Goal: Contribute content: Contribute content

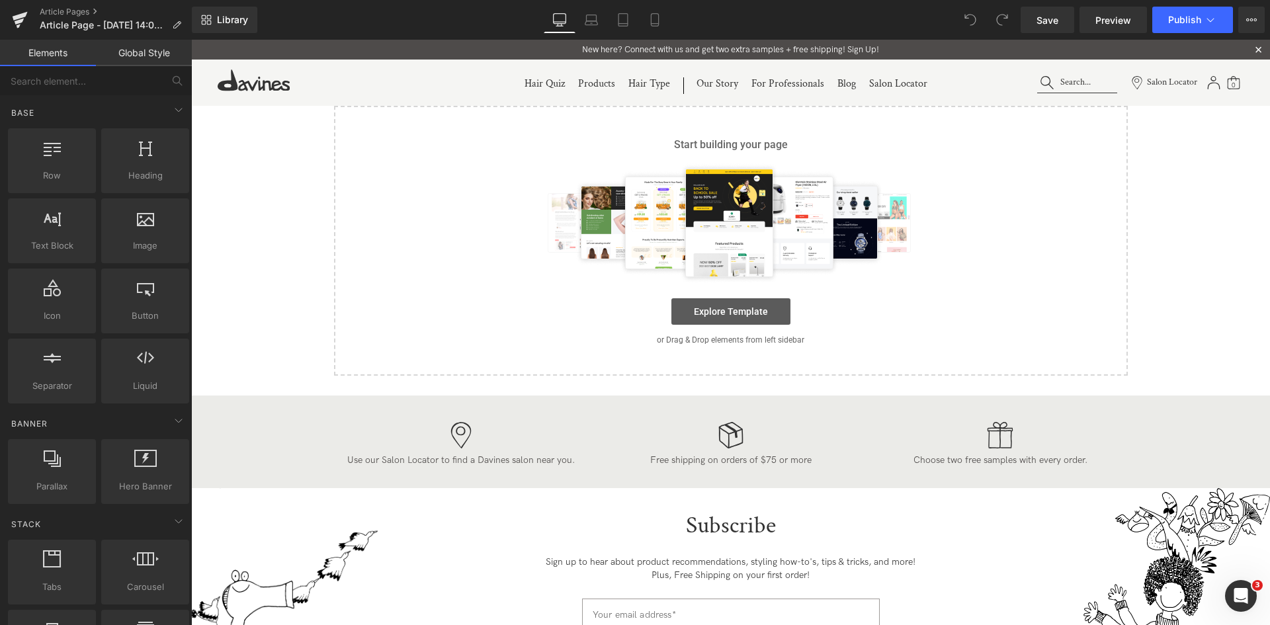
click at [707, 318] on link "Explore Template" at bounding box center [730, 311] width 119 height 26
click at [734, 321] on link "Explore Template" at bounding box center [730, 311] width 119 height 26
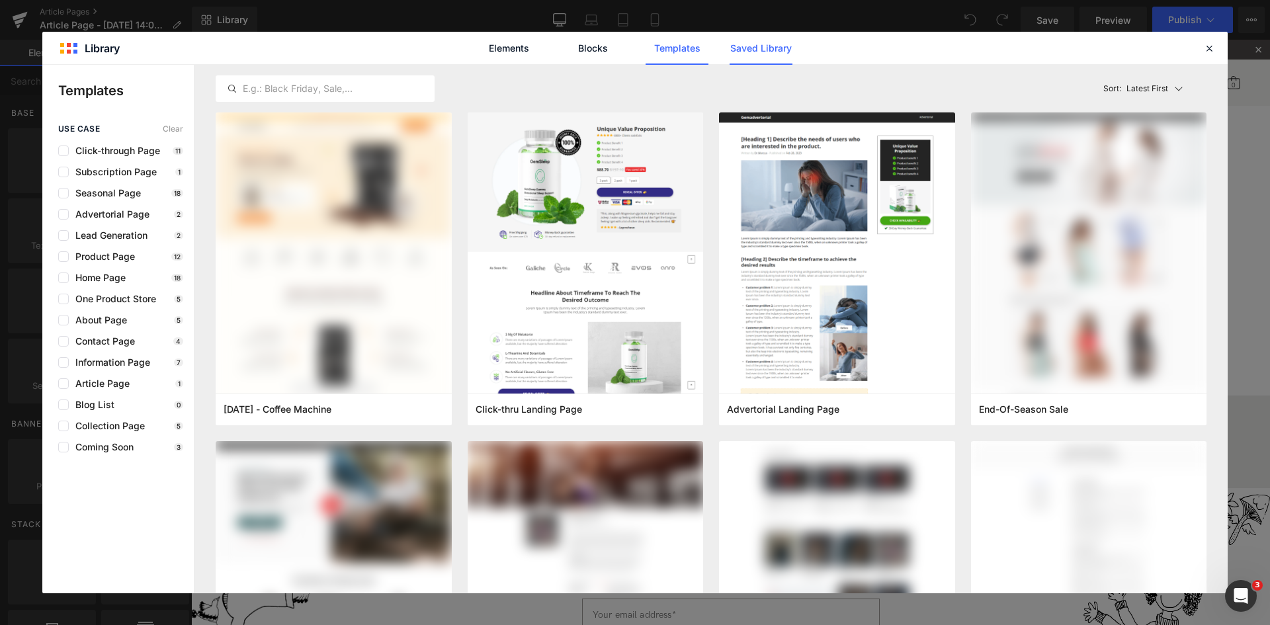
click at [0, 0] on link "Saved Library" at bounding box center [0, 0] width 0 height 0
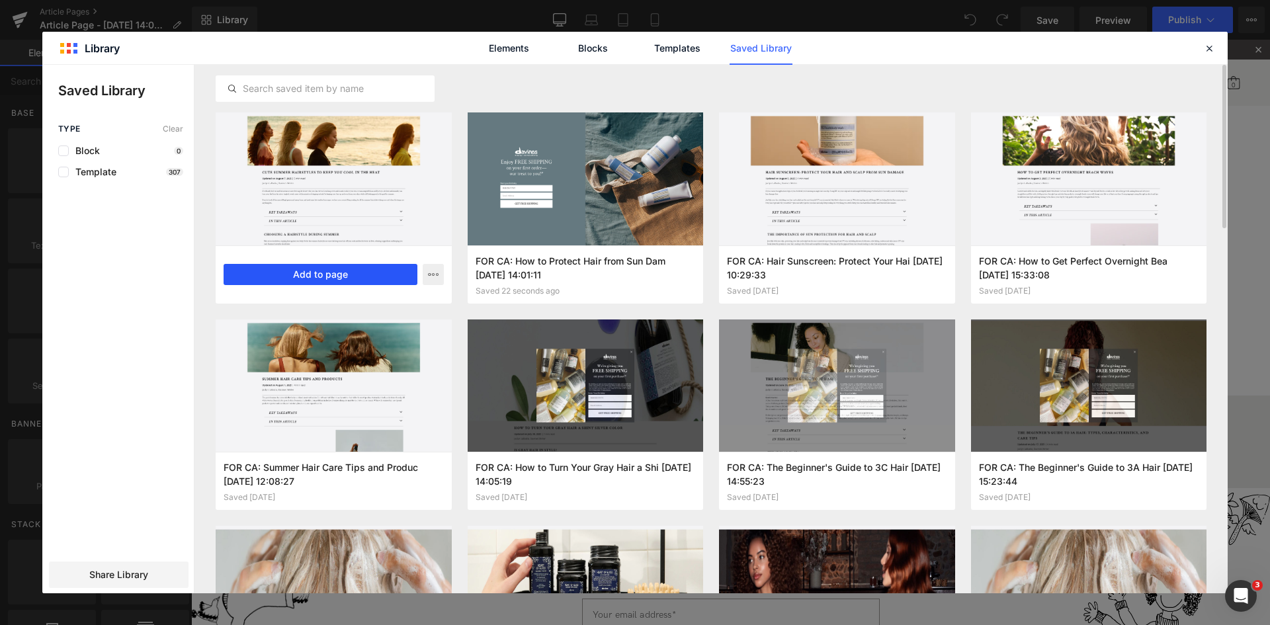
click at [329, 276] on button "Add to page" at bounding box center [321, 274] width 194 height 21
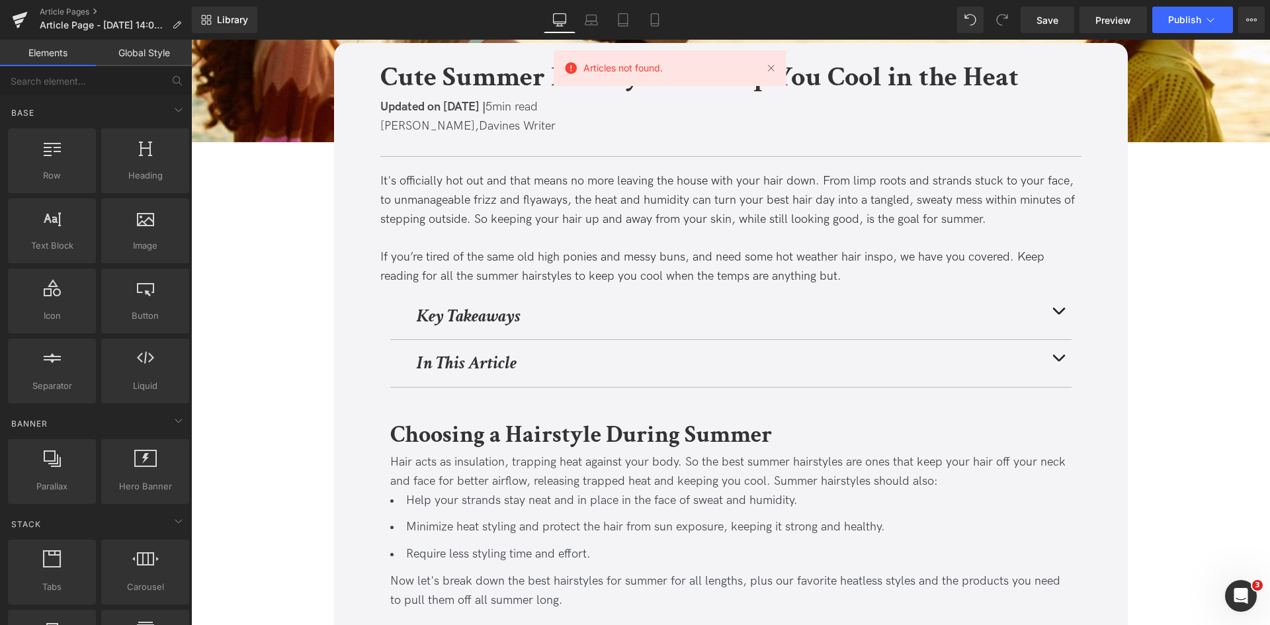
scroll to position [4686, 0]
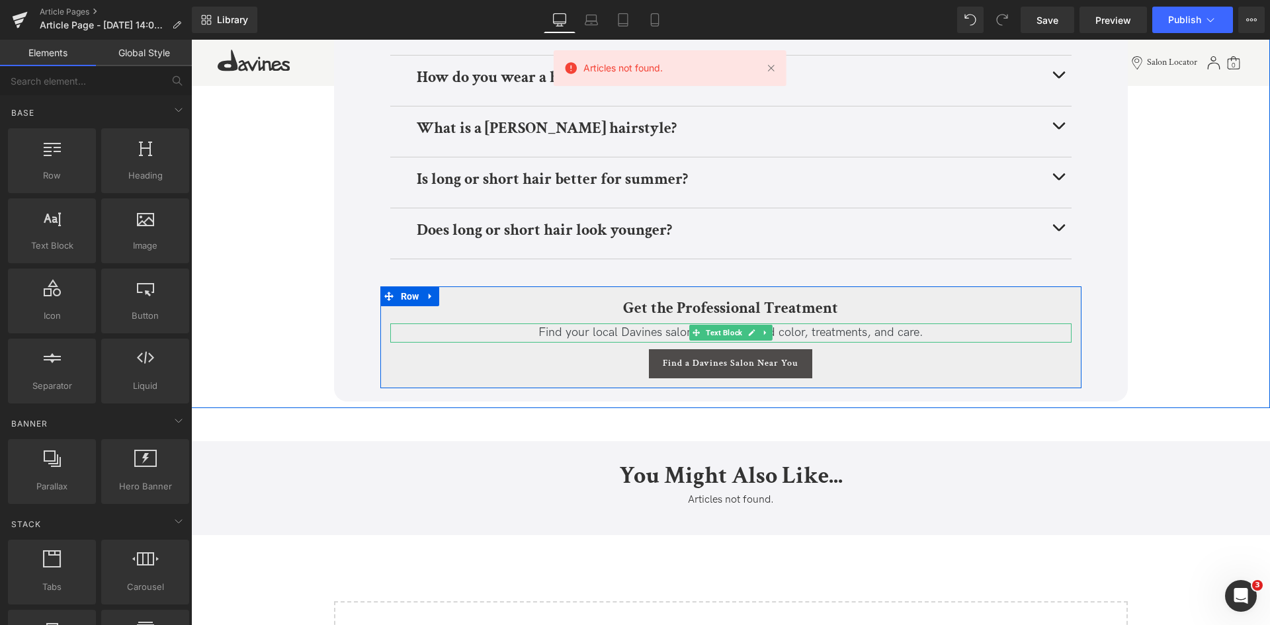
click at [794, 330] on span "Find your local Davines salon for customized color, treatments, and care." at bounding box center [730, 332] width 385 height 14
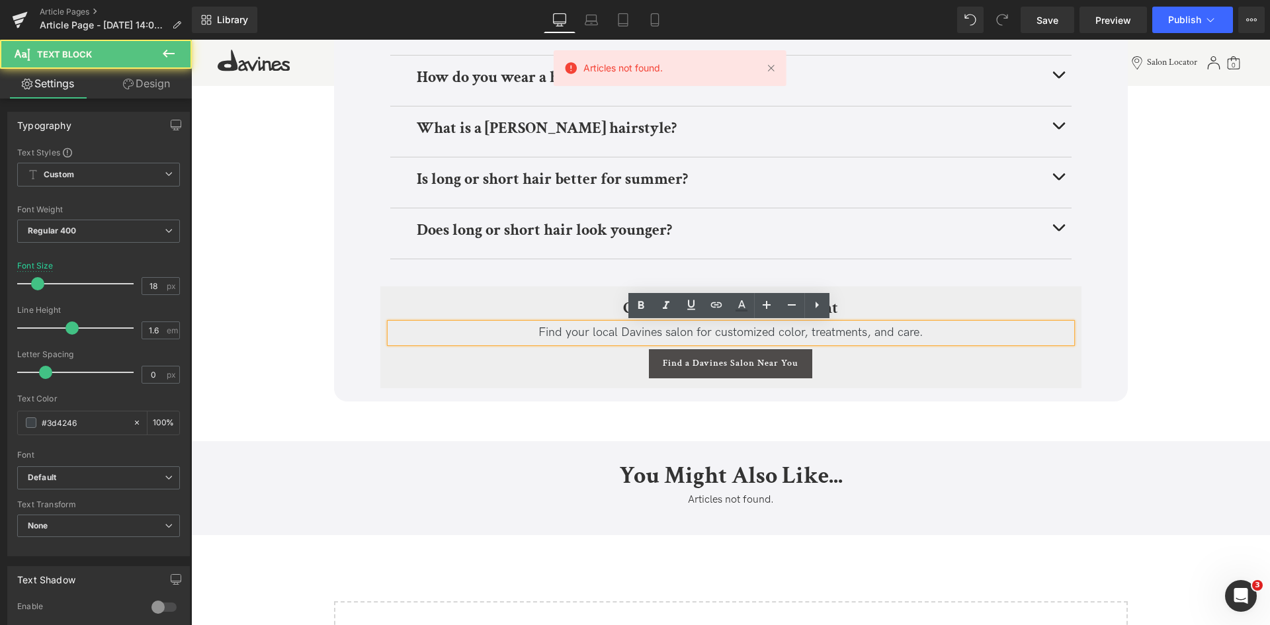
click at [794, 331] on span "Find your local Davines salon for customized color, treatments, and care." at bounding box center [730, 332] width 385 height 14
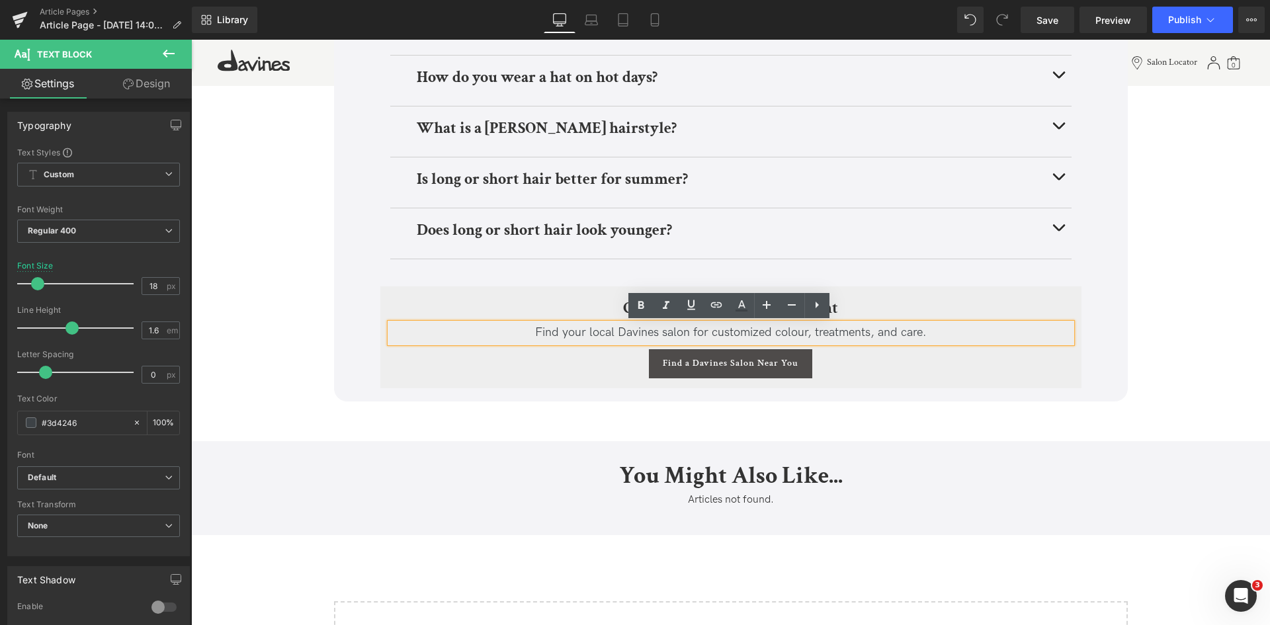
scroll to position [454, 0]
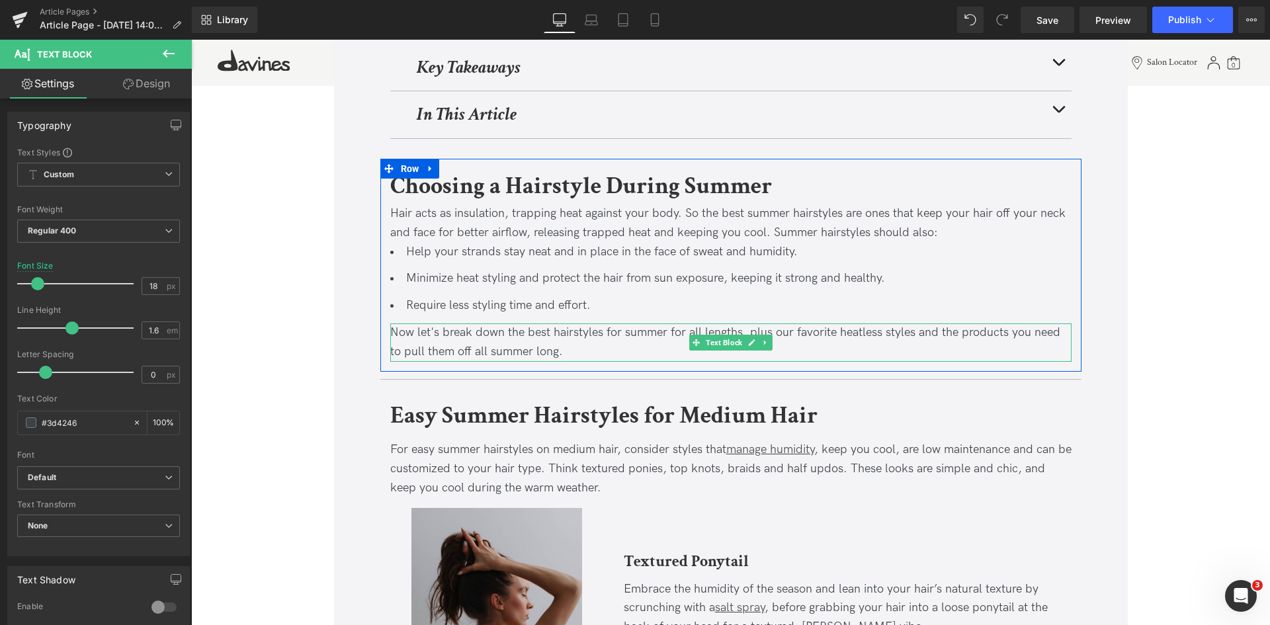
click at [818, 317] on div "Help your strands stay neat and in place in the face of sweat and humidity. Min…" at bounding box center [730, 283] width 681 height 81
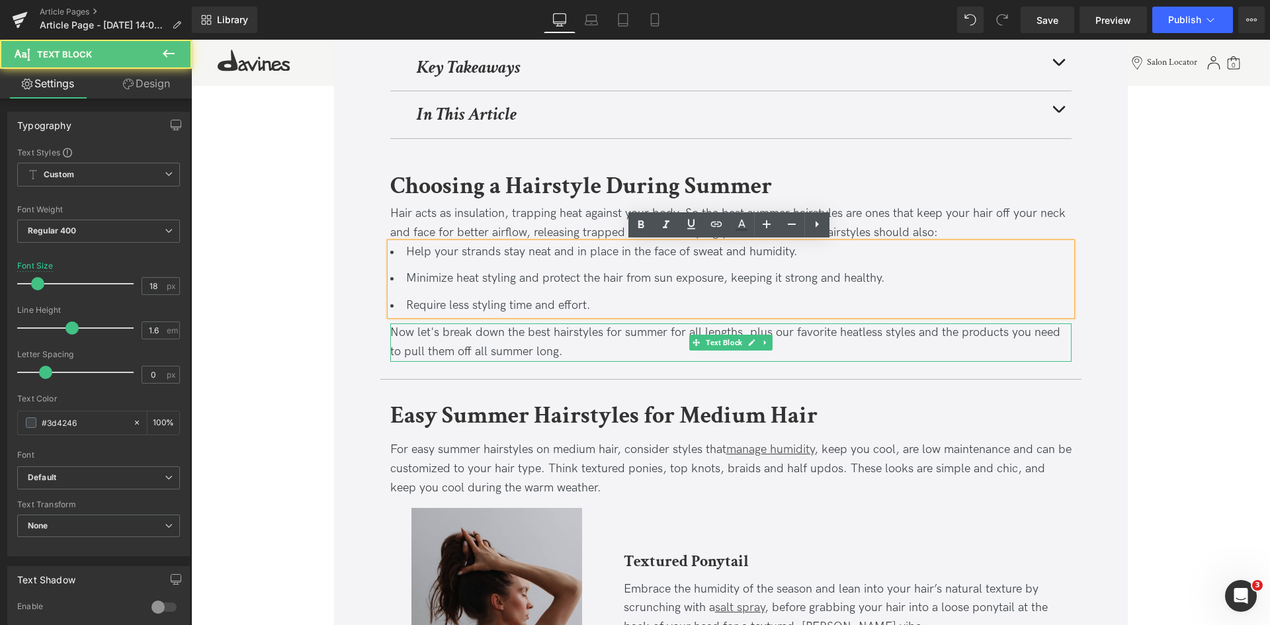
click at [817, 332] on div "Now let's break down the best hairstyles for summer for all lengths, plus our f…" at bounding box center [730, 342] width 681 height 38
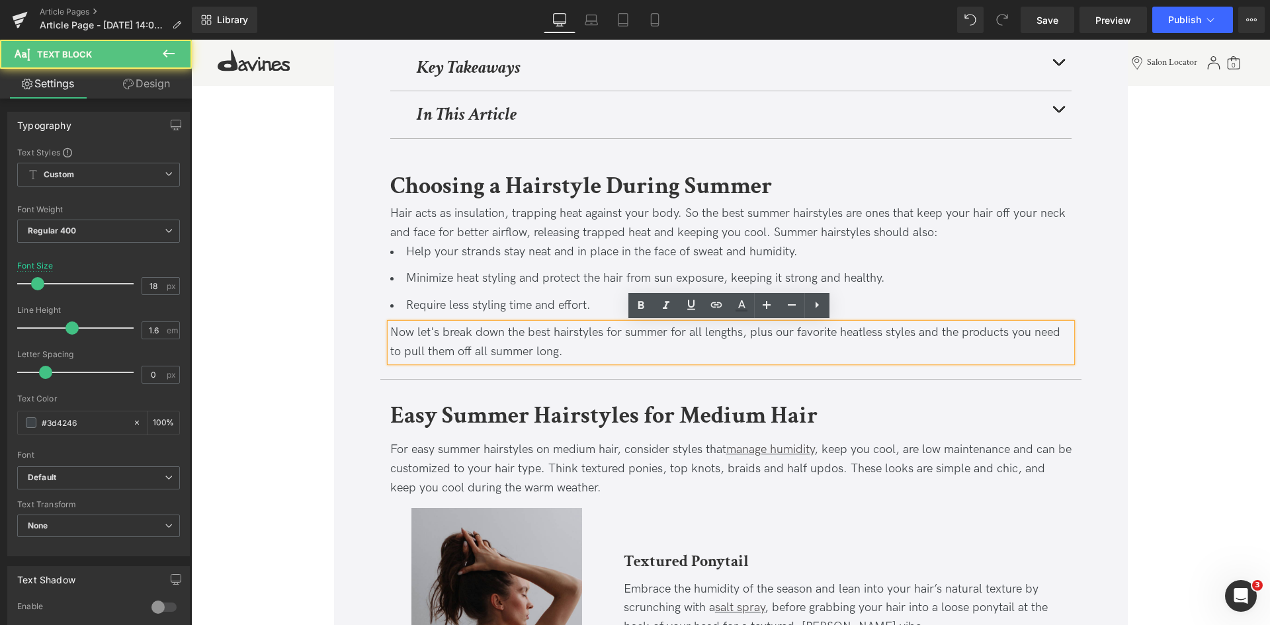
click at [810, 333] on div "Now let's break down the best hairstyles for summer for all lengths, plus our f…" at bounding box center [730, 342] width 681 height 38
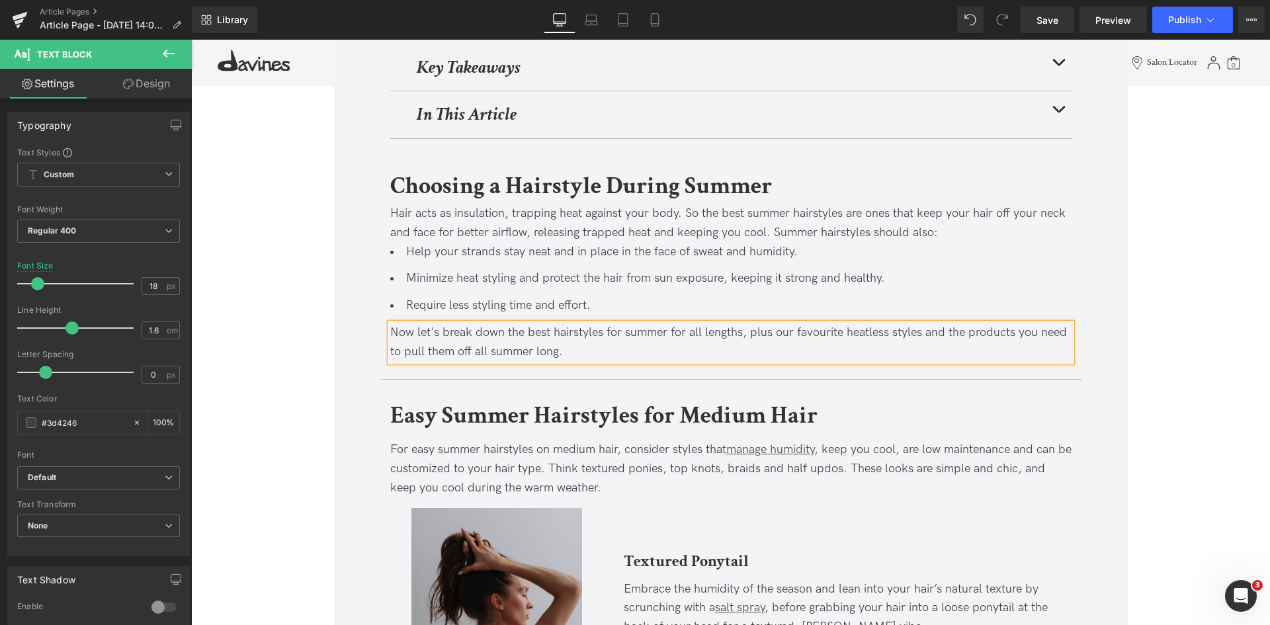
scroll to position [3359, 0]
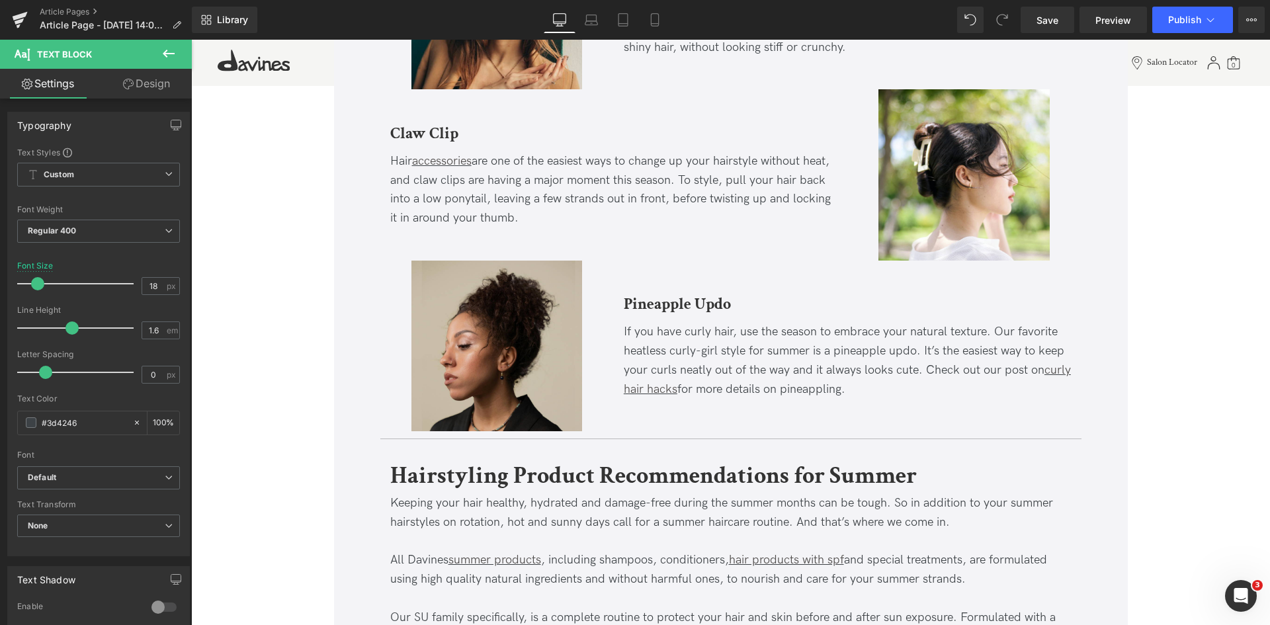
click at [1013, 321] on div "Pineapple Updo Heading" at bounding box center [848, 307] width 448 height 30
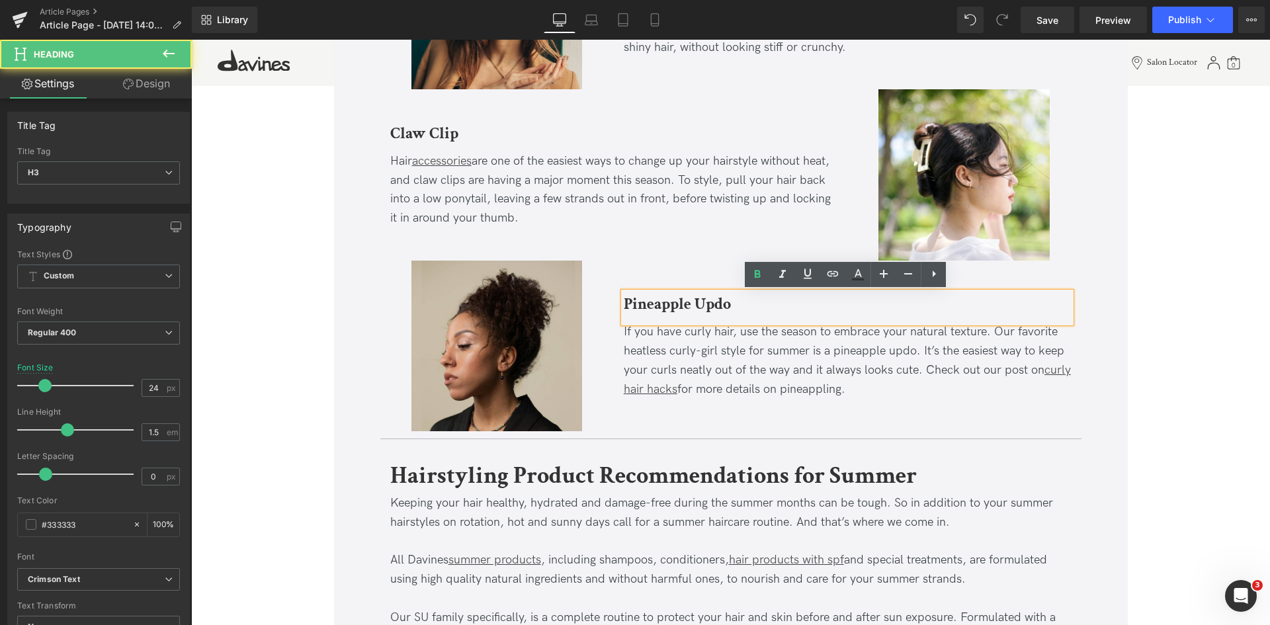
click at [1030, 331] on div "If you have curly hair, use the season to embrace your natural texture. Our fav…" at bounding box center [848, 361] width 448 height 76
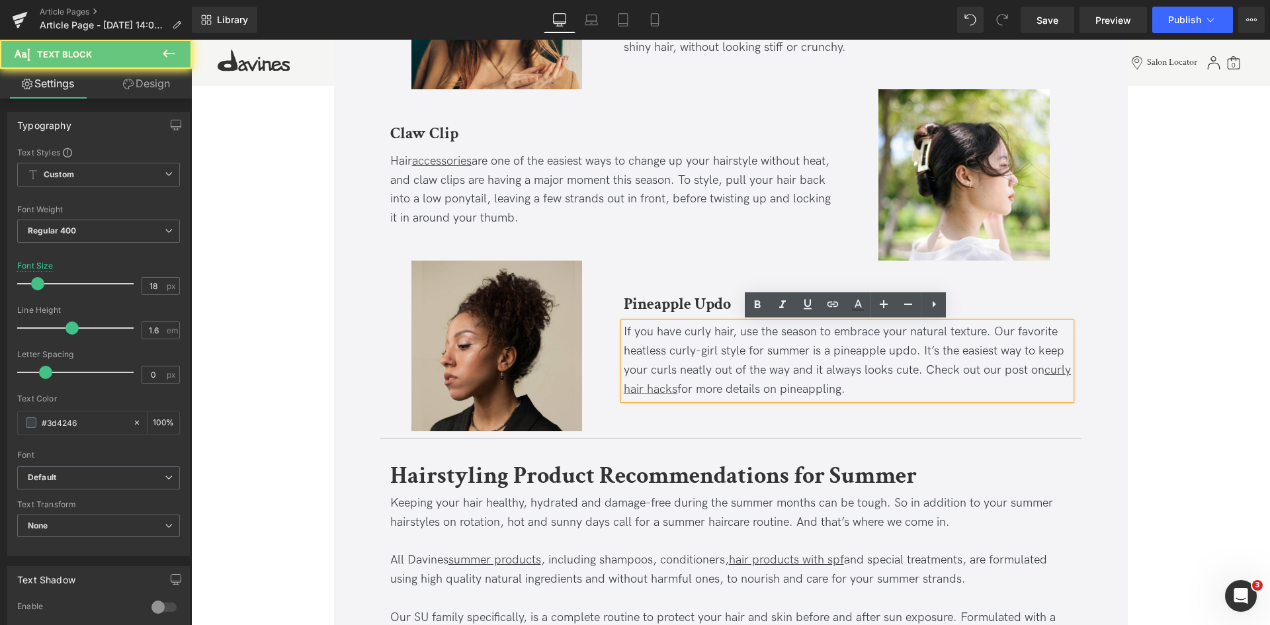
click at [1034, 335] on div "If you have curly hair, use the season to embrace your natural texture. Our fav…" at bounding box center [848, 361] width 448 height 76
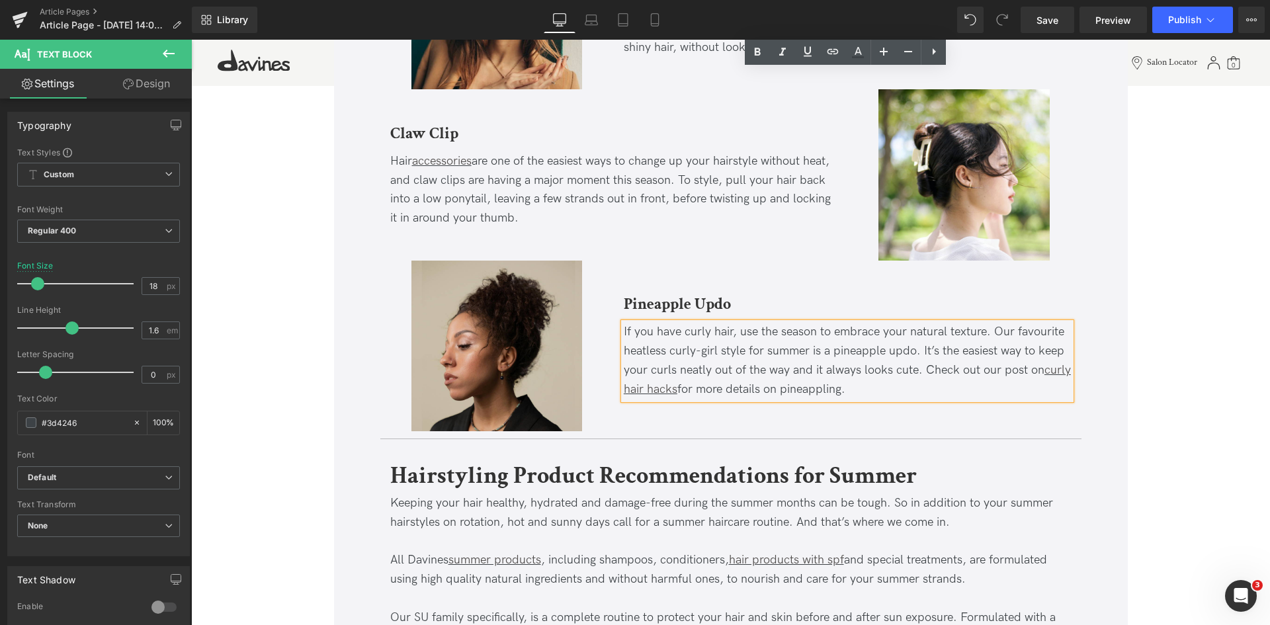
scroll to position [3767, 0]
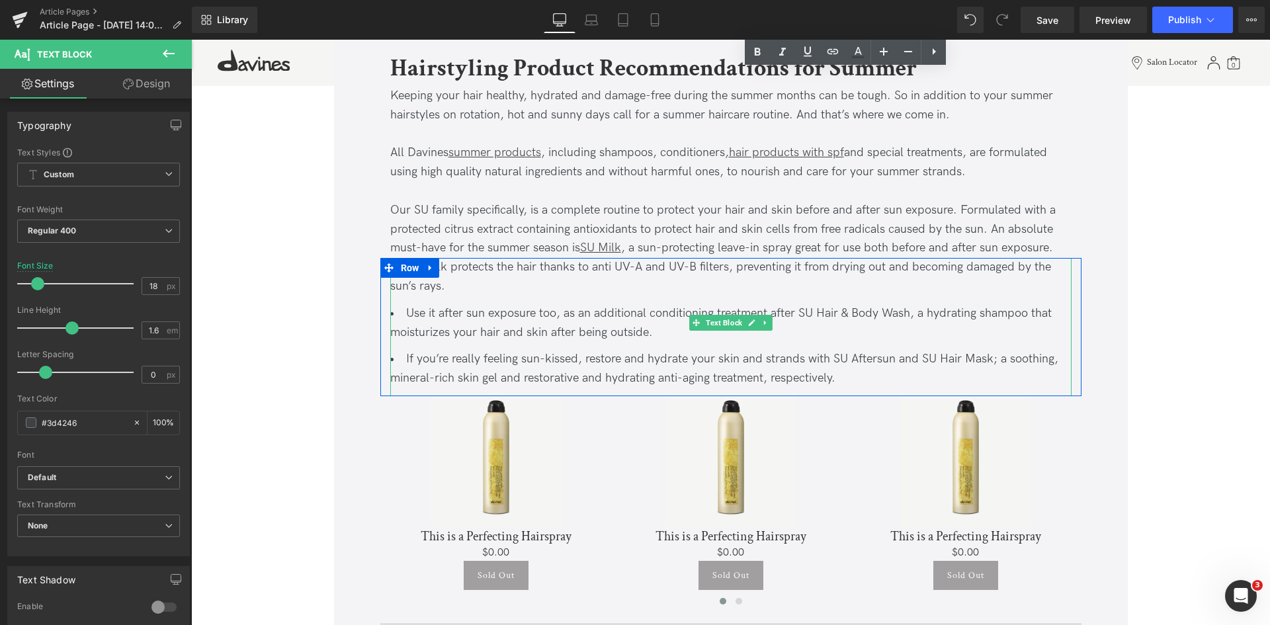
click at [424, 329] on li "Use it after sun exposure too, as an additional conditioning treatment after SU…" at bounding box center [730, 323] width 681 height 38
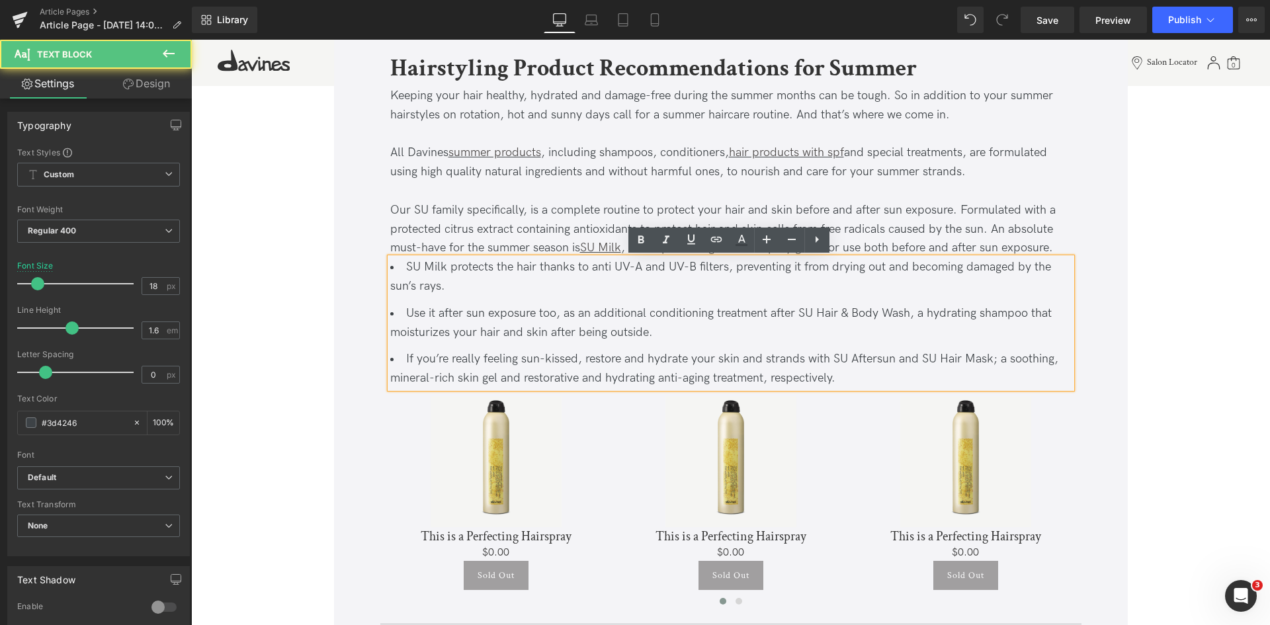
click at [439, 332] on li "Use it after sun exposure too, as an additional conditioning treatment after SU…" at bounding box center [730, 323] width 681 height 38
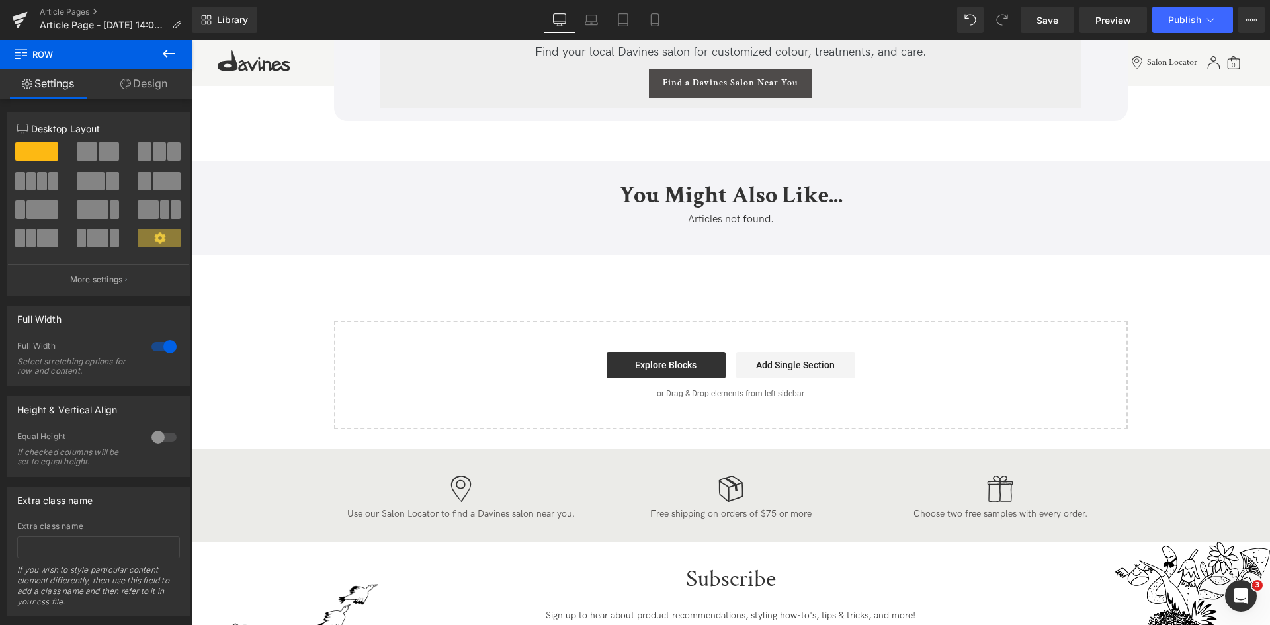
scroll to position [4921, 0]
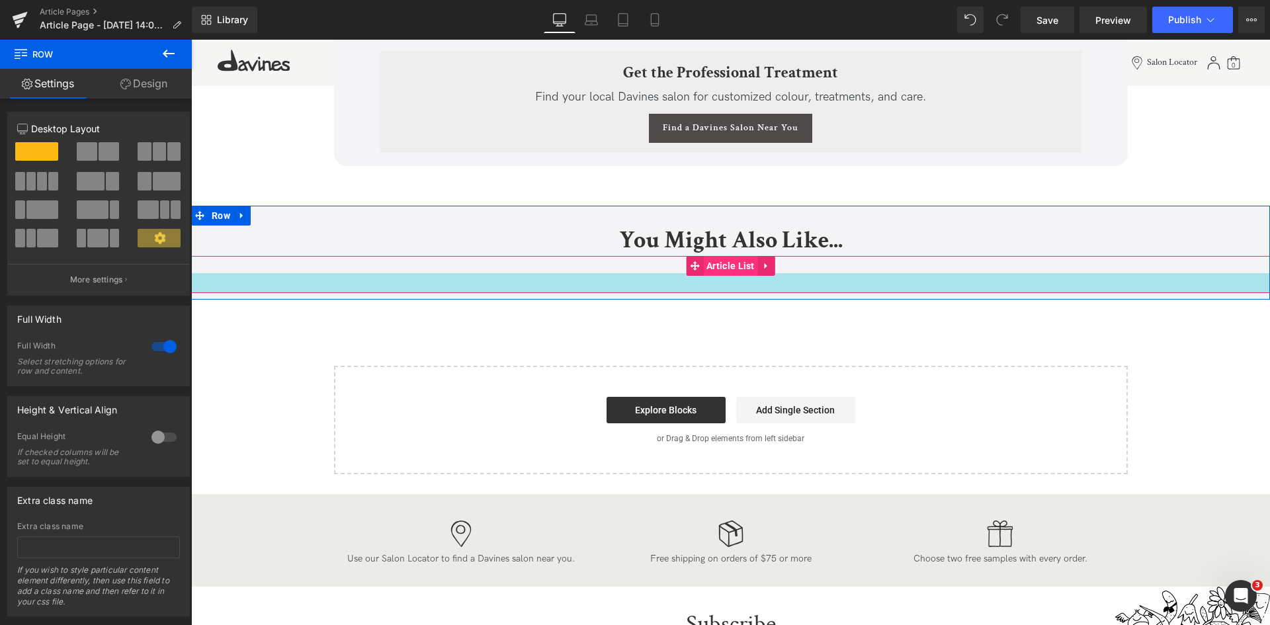
click at [717, 270] on span "Article List" at bounding box center [730, 266] width 55 height 20
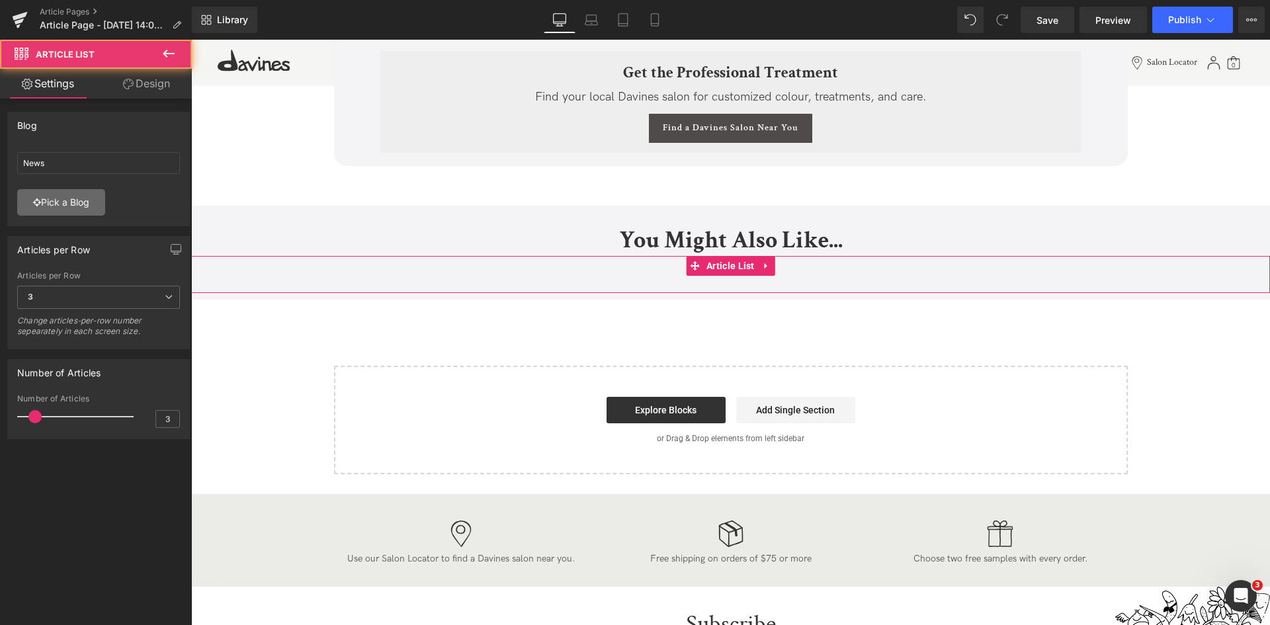
click at [66, 207] on link "Pick a Blog" at bounding box center [61, 202] width 88 height 26
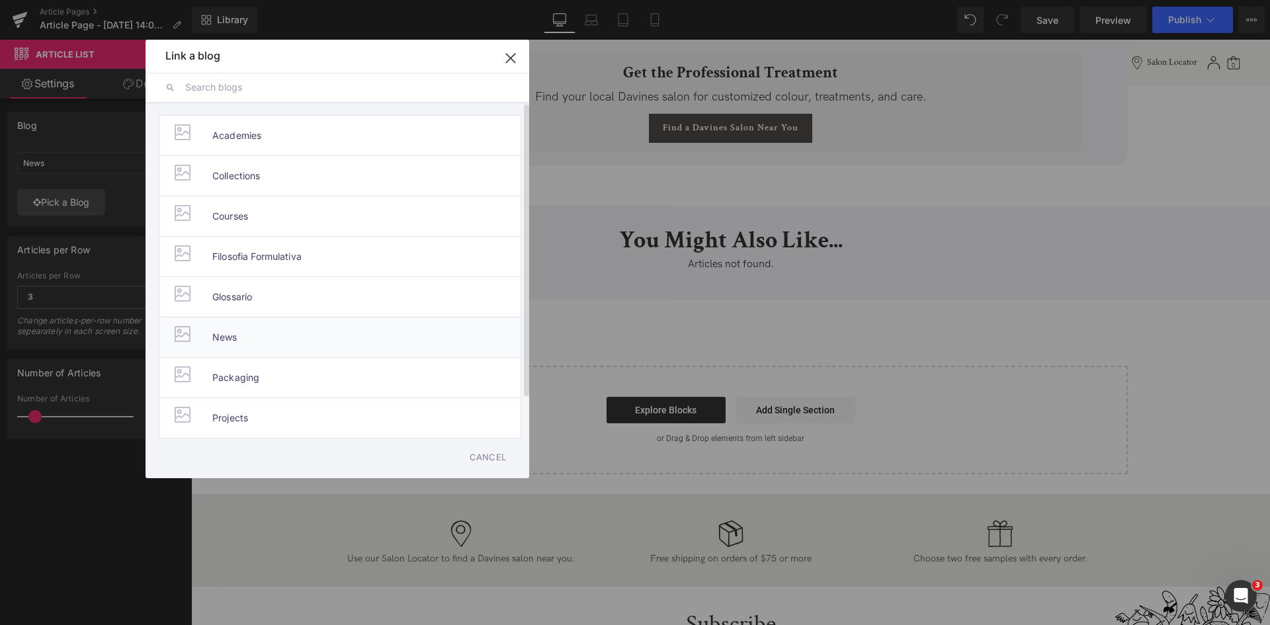
click at [275, 342] on li "News" at bounding box center [340, 337] width 362 height 40
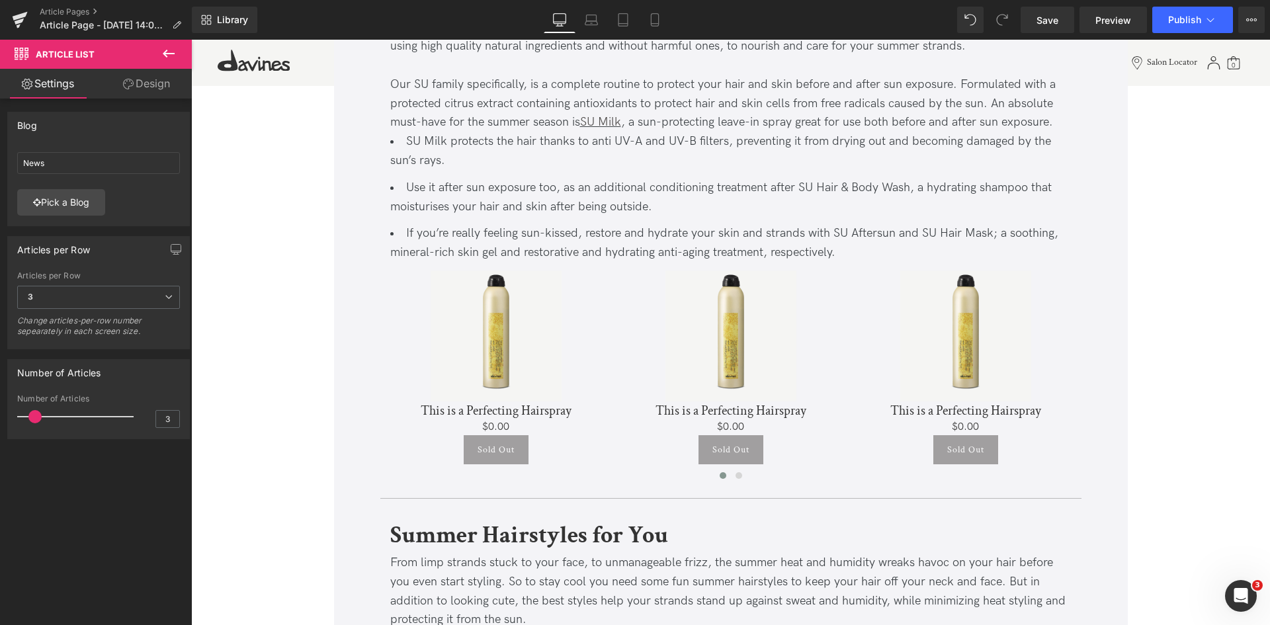
scroll to position [3930, 0]
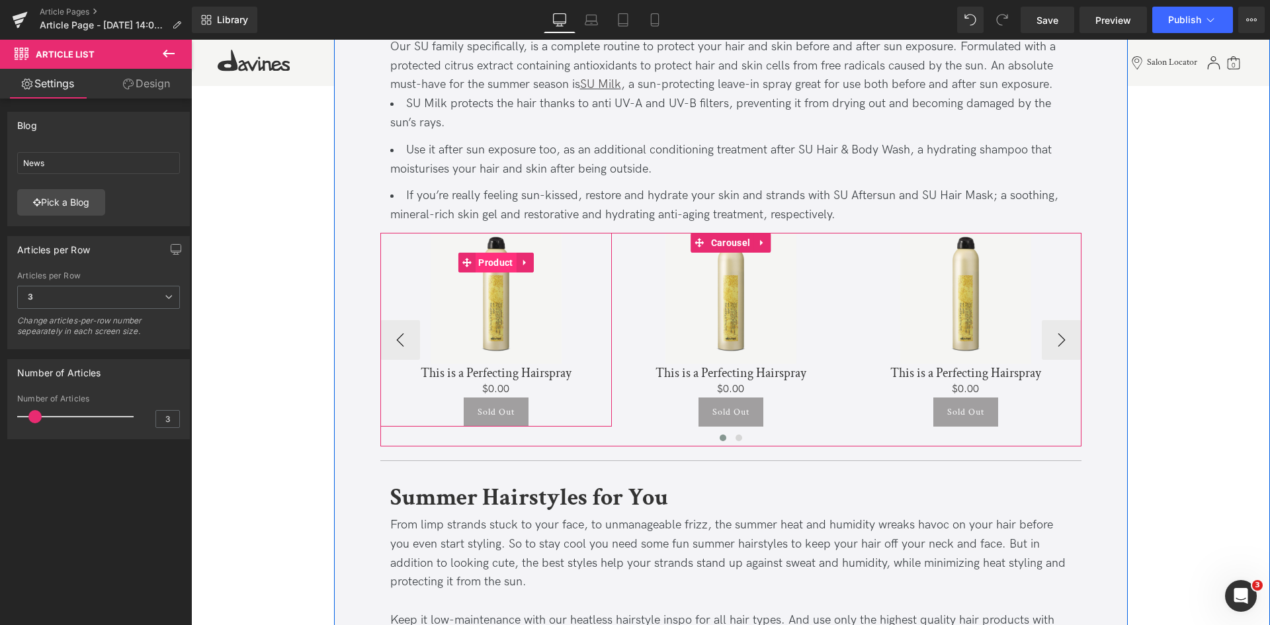
click at [491, 261] on span "Product" at bounding box center [495, 263] width 41 height 20
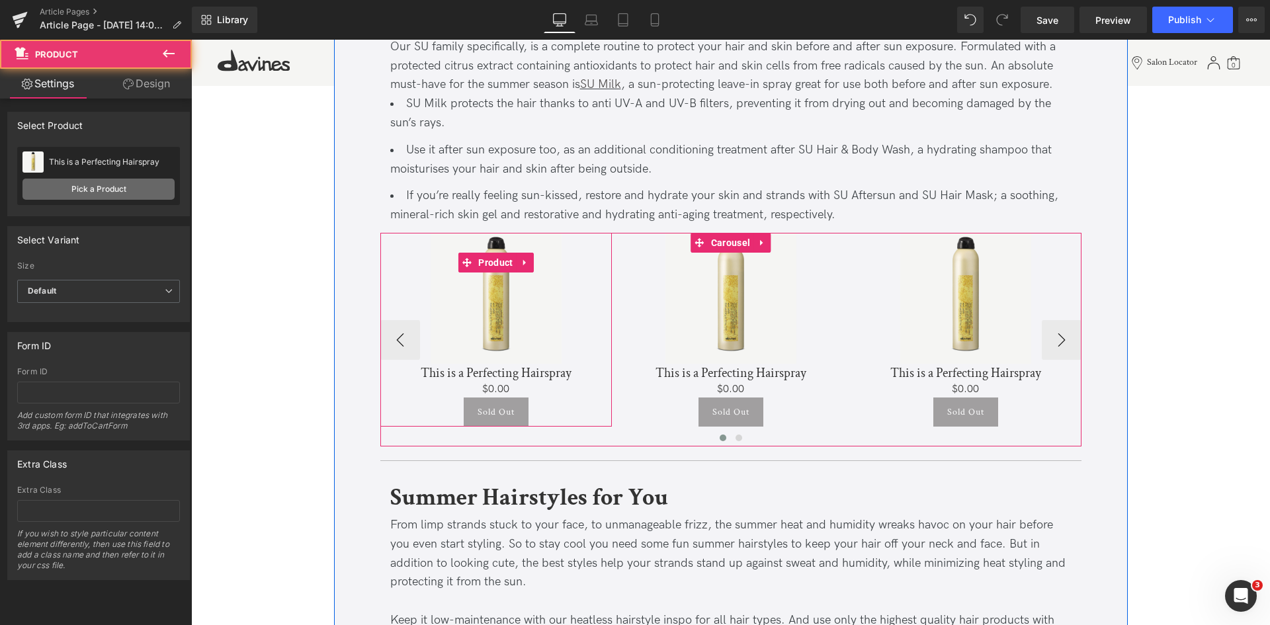
click at [139, 193] on link "Pick a Product" at bounding box center [98, 189] width 152 height 21
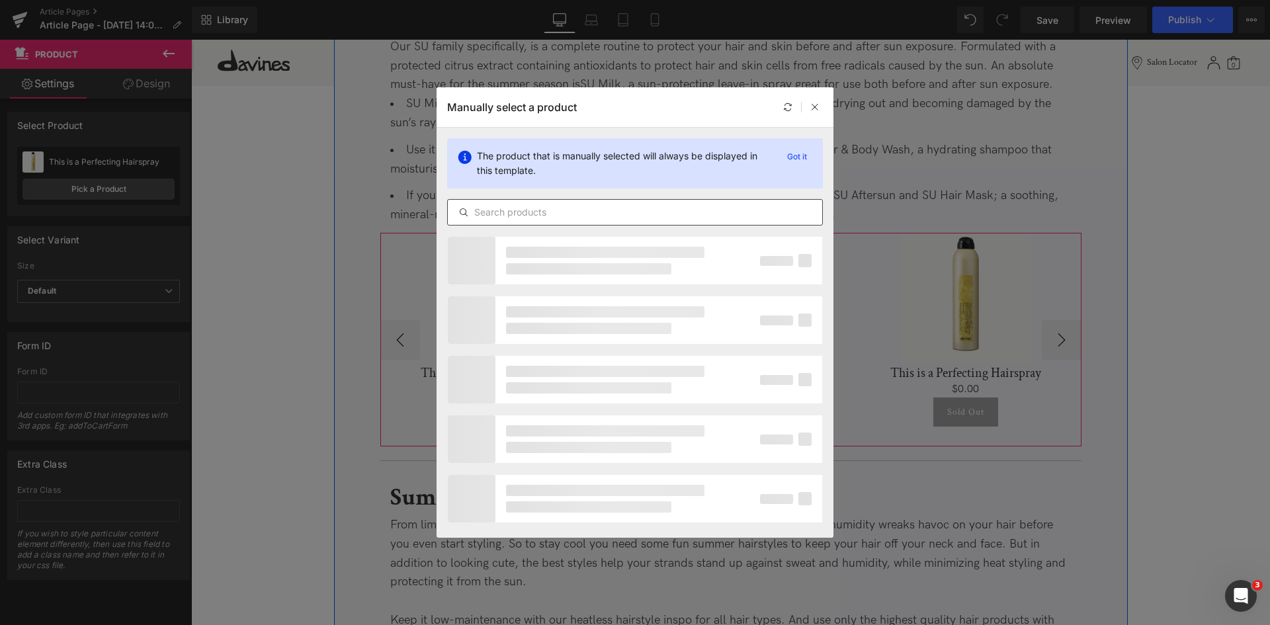
click at [590, 213] on input "text" at bounding box center [635, 212] width 374 height 16
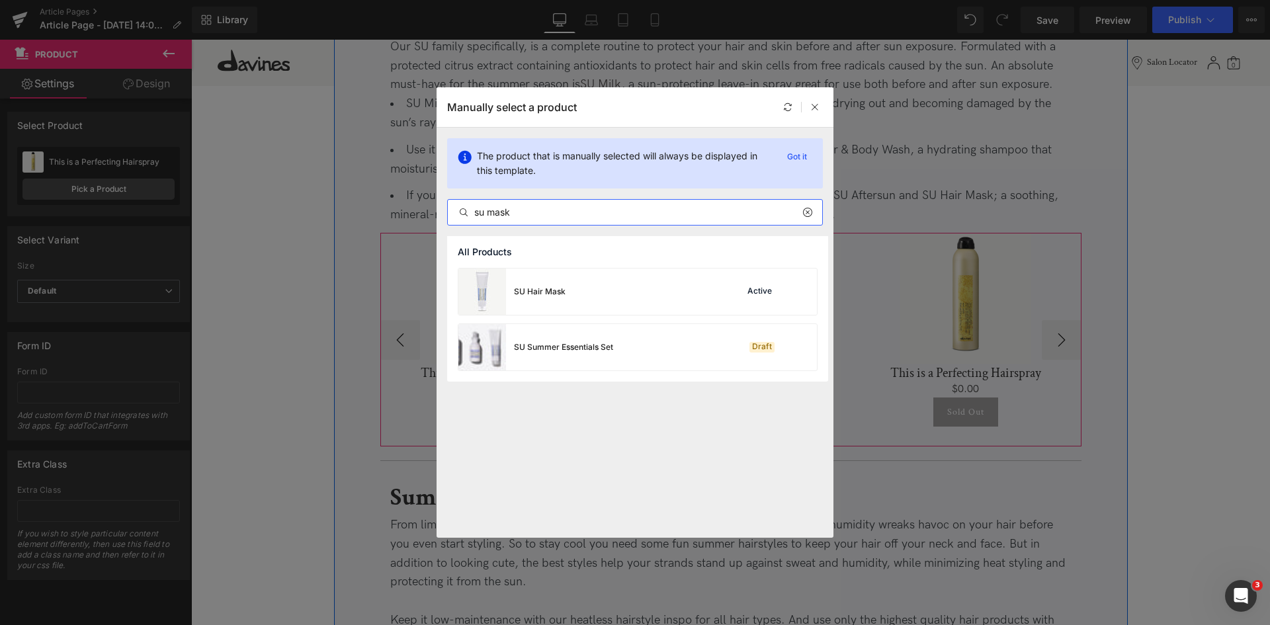
type input "su mask"
click at [629, 308] on div "SU Hair Mask Active" at bounding box center [637, 292] width 359 height 46
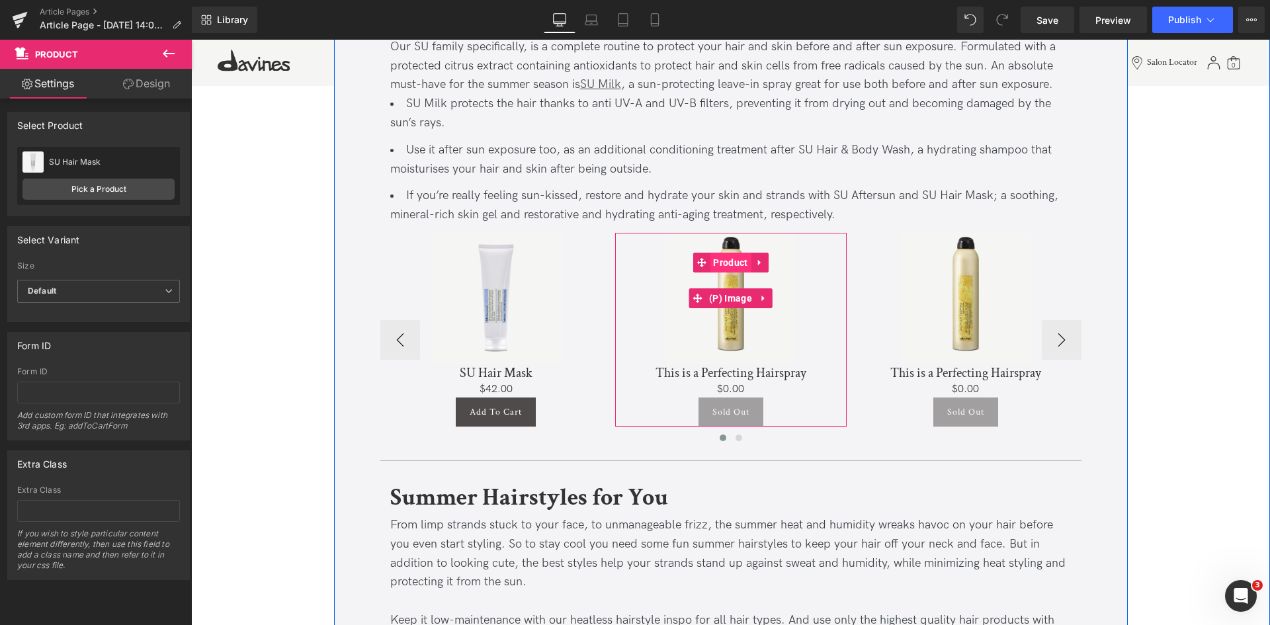
click at [730, 260] on span "Product" at bounding box center [730, 263] width 41 height 20
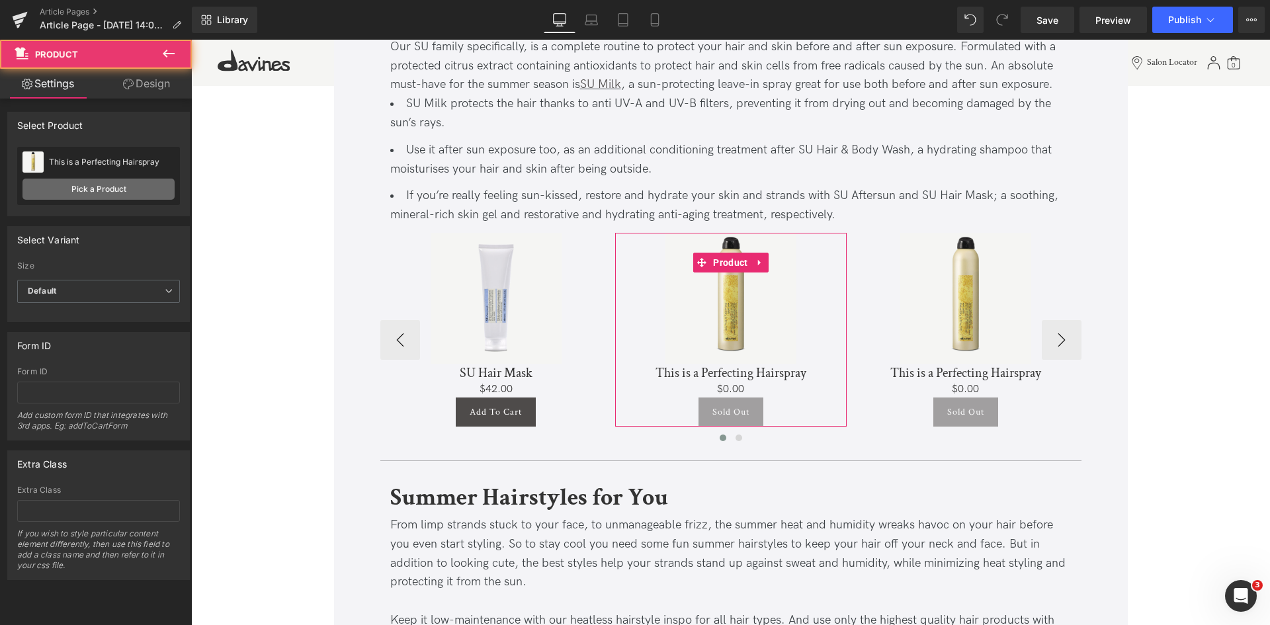
click at [136, 186] on link "Pick a Product" at bounding box center [98, 189] width 152 height 21
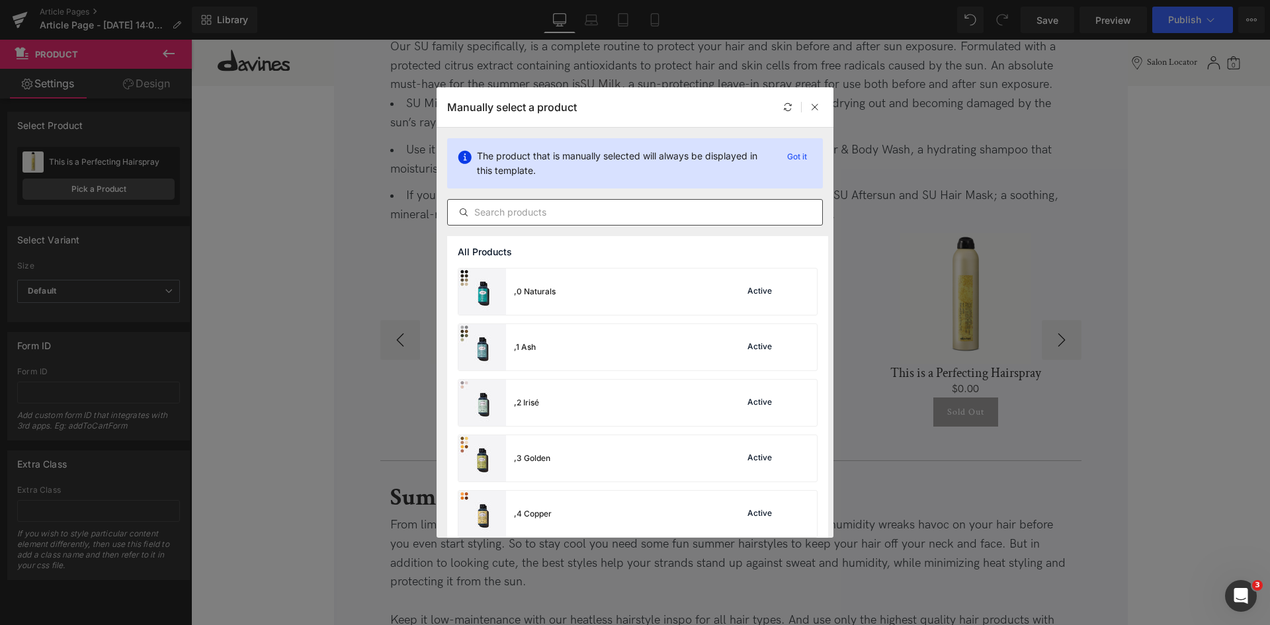
click at [552, 214] on input "text" at bounding box center [635, 212] width 374 height 16
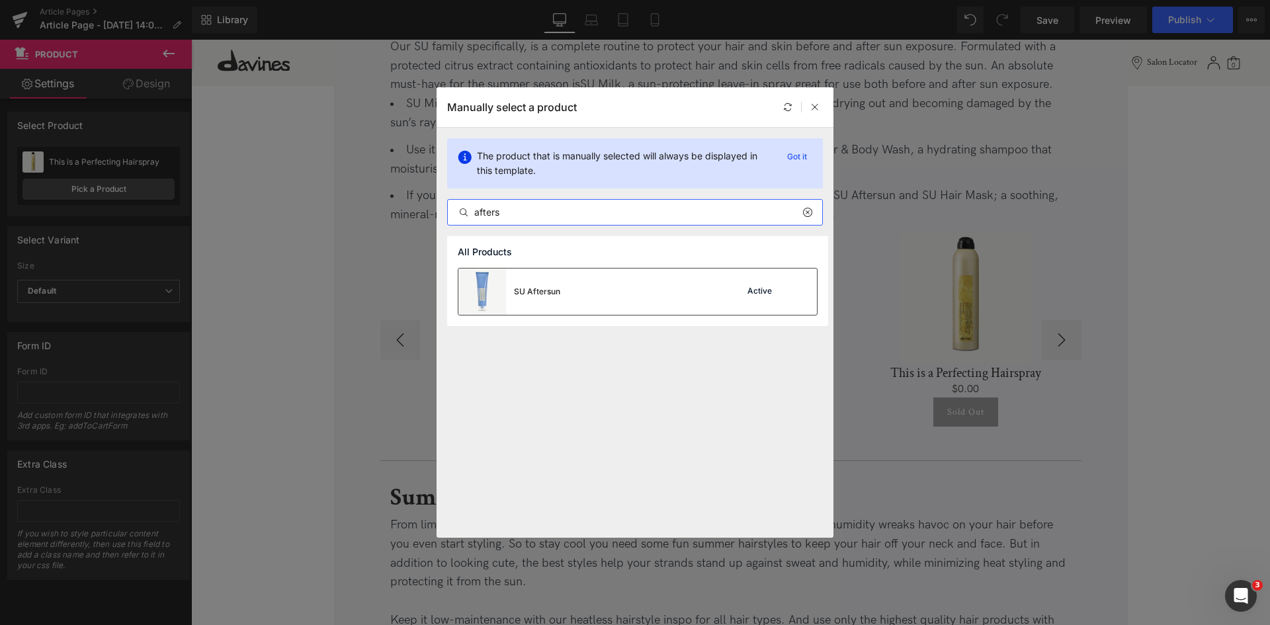
type input "afters"
click at [595, 290] on div "SU Aftersun Active" at bounding box center [637, 292] width 359 height 46
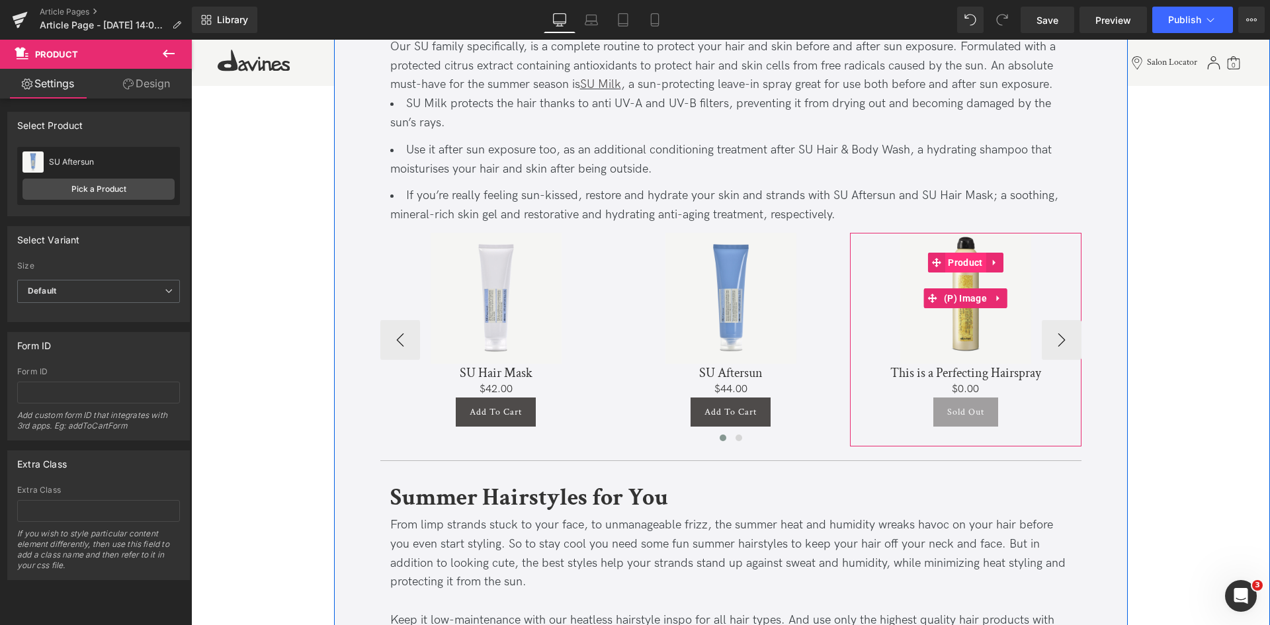
click at [961, 253] on span "Product" at bounding box center [965, 263] width 41 height 20
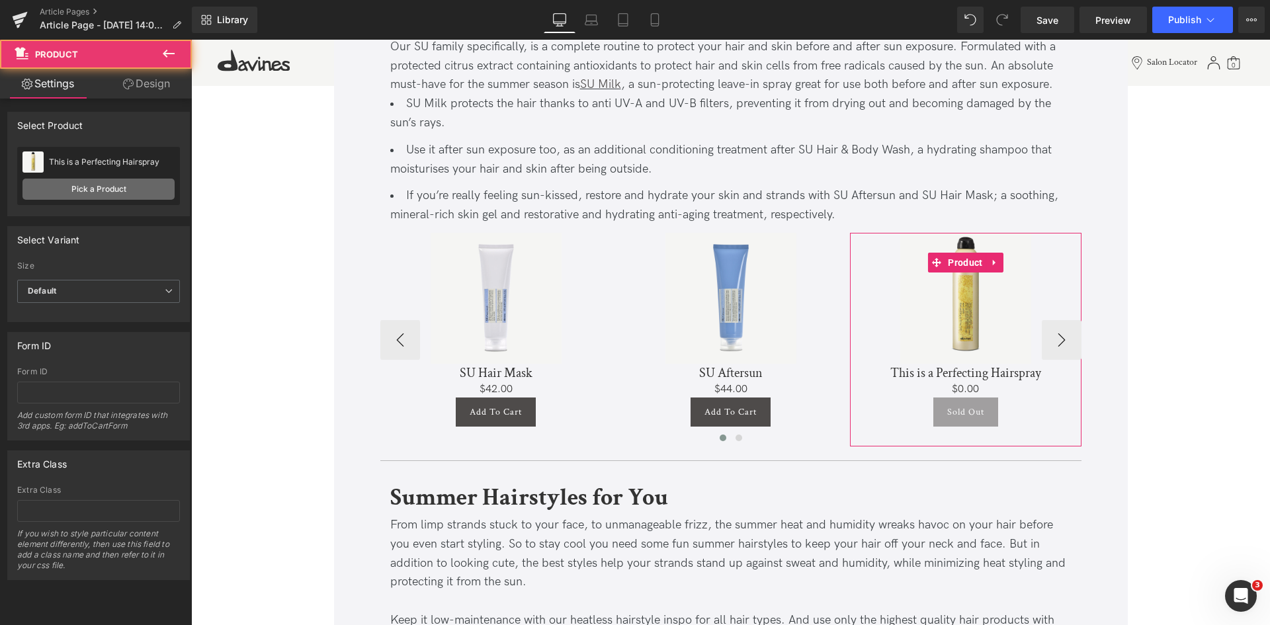
click at [120, 187] on link "Pick a Product" at bounding box center [98, 189] width 152 height 21
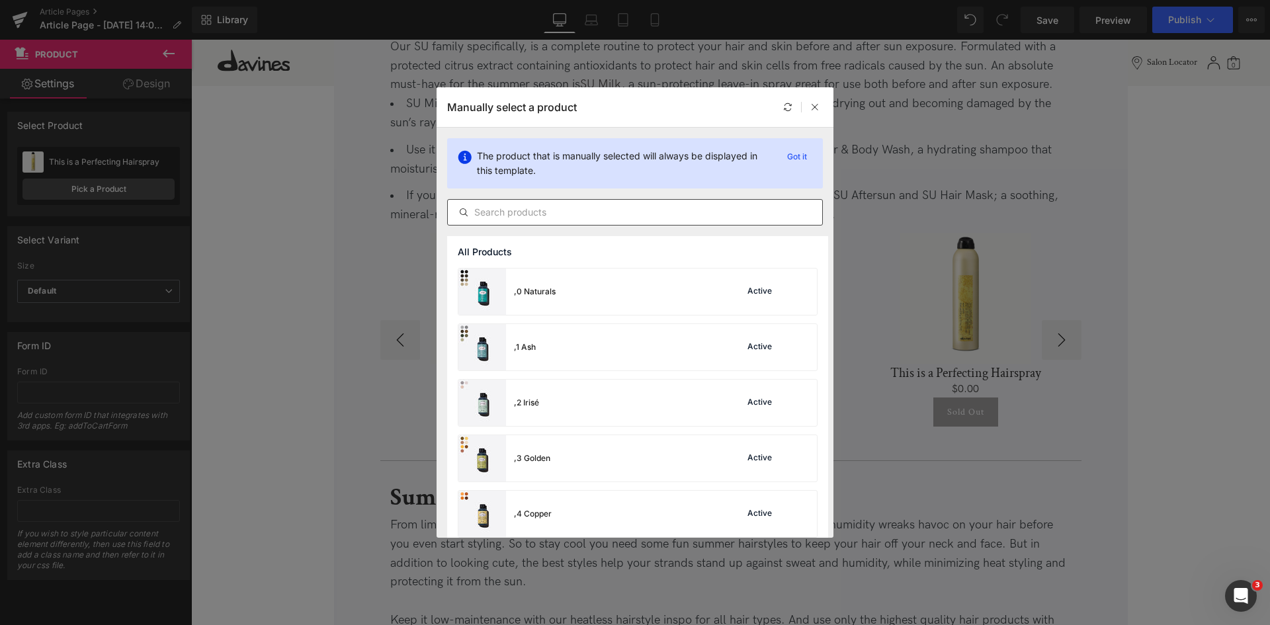
click at [558, 202] on div at bounding box center [635, 212] width 376 height 26
click at [563, 208] on input "text" at bounding box center [635, 212] width 374 height 16
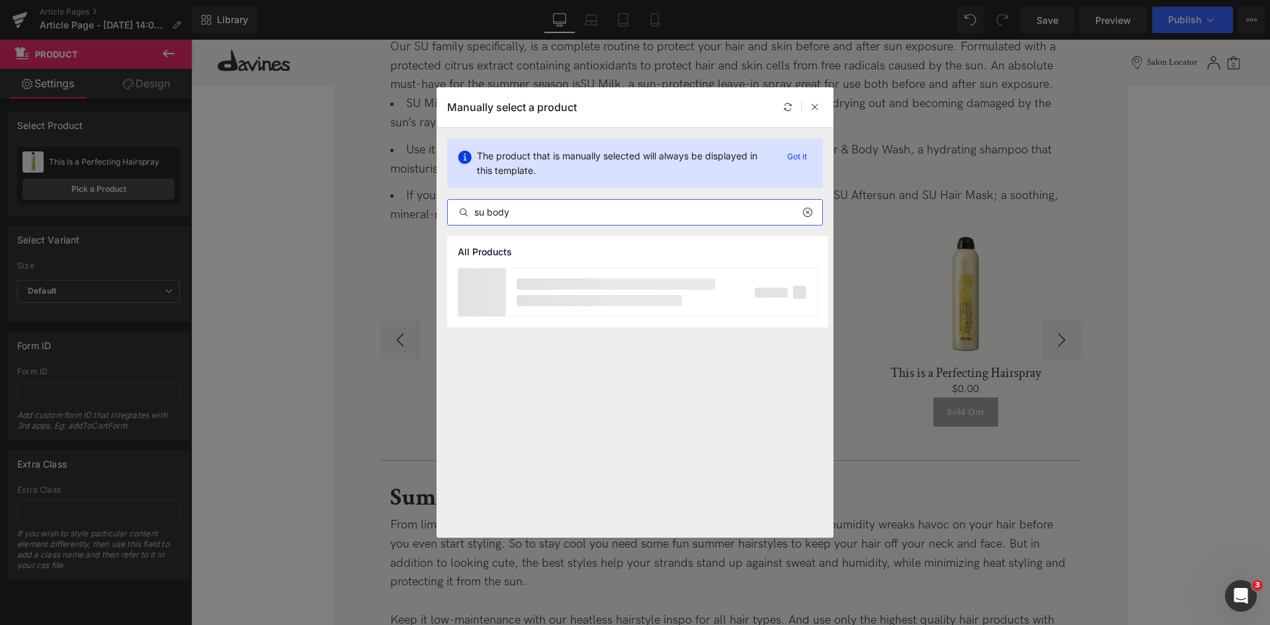
type input "su body"
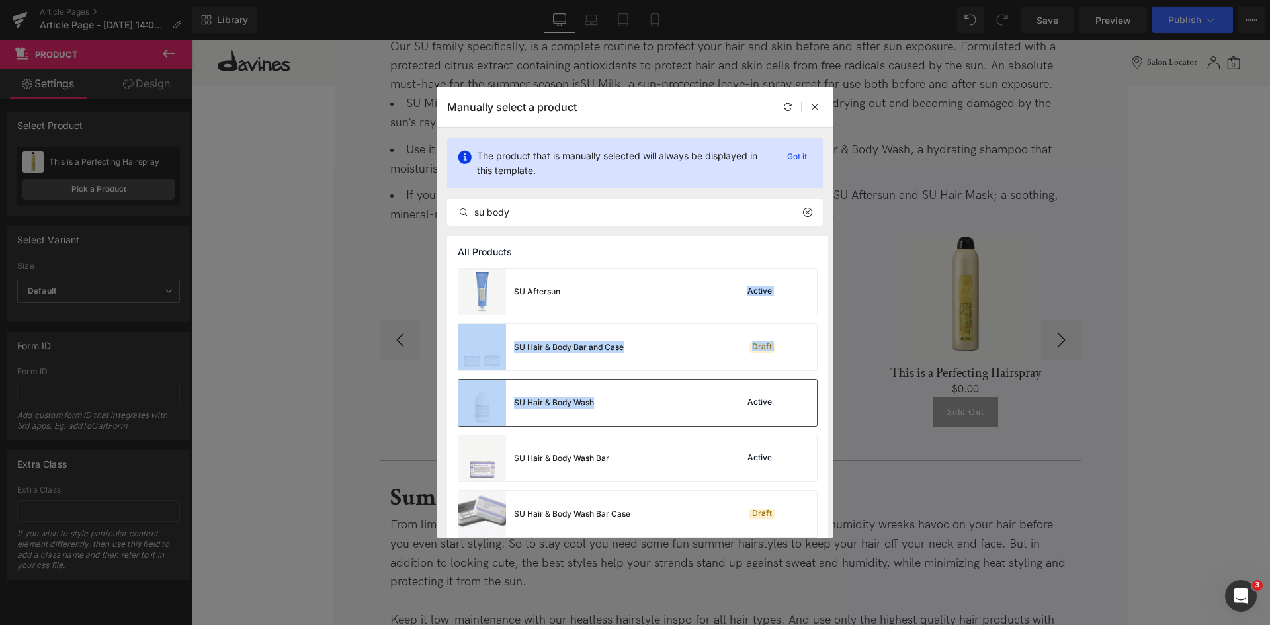
drag, startPoint x: 693, startPoint y: 292, endPoint x: 698, endPoint y: 392, distance: 99.4
click at [698, 392] on div "SU Aftersun Active SU Hair & Body Bar and Case Draft SU Hair & Body Wash Active…" at bounding box center [637, 436] width 381 height 336
click at [698, 392] on div "SU Hair & Body Wash Active" at bounding box center [637, 403] width 359 height 46
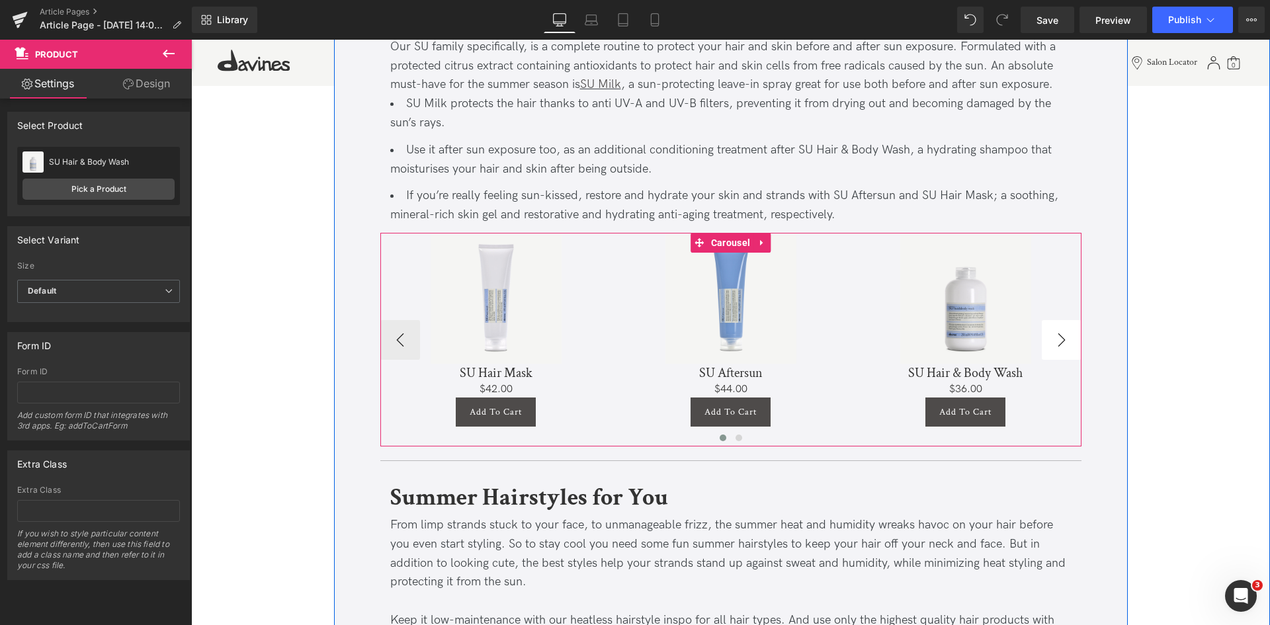
click at [1048, 326] on button "›" at bounding box center [1062, 340] width 40 height 40
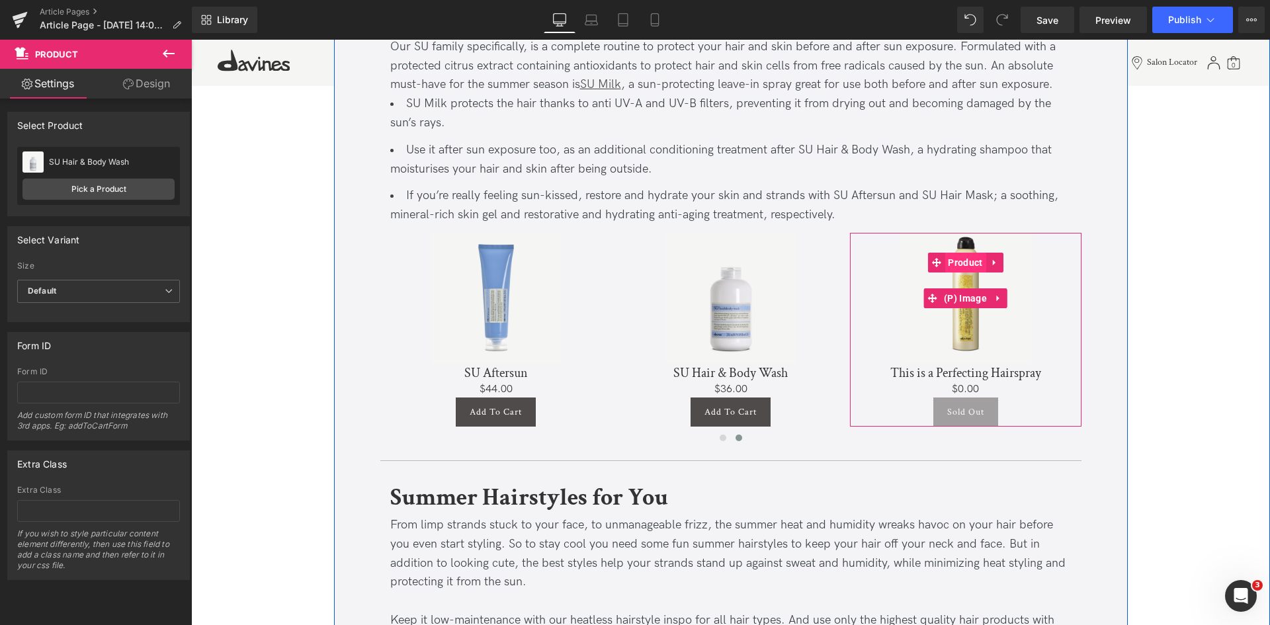
click at [968, 255] on span "Product" at bounding box center [965, 263] width 41 height 20
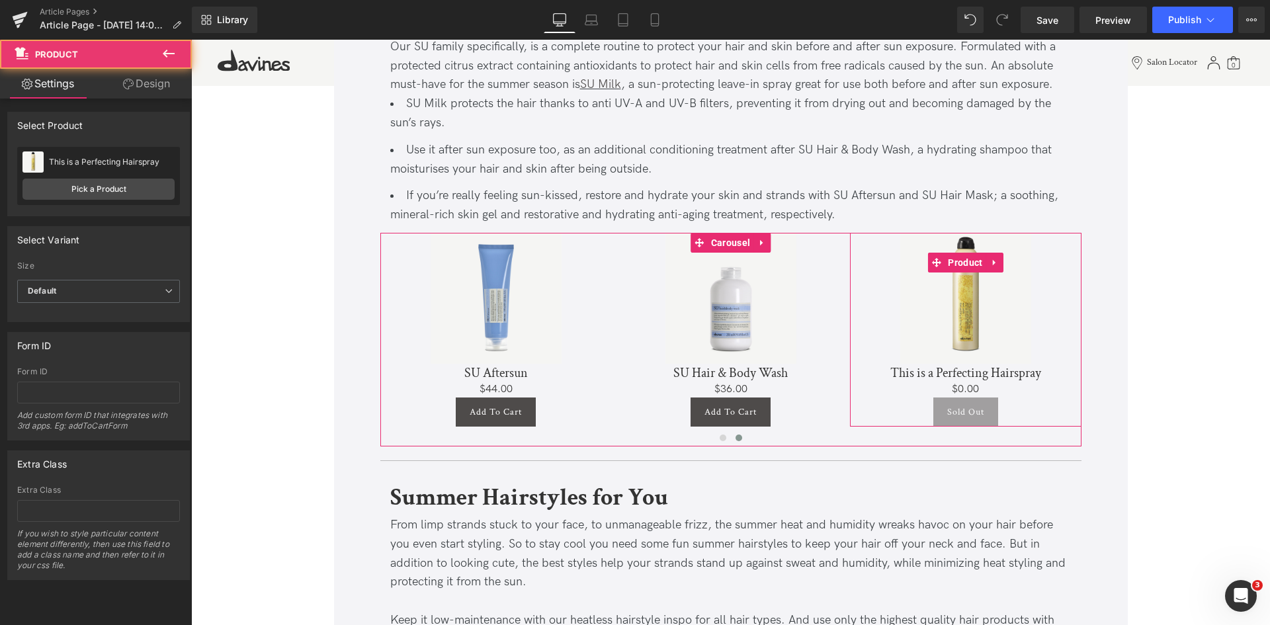
click at [93, 177] on div "This is a Perfecting Hairspray This is a Perfecting Hairspray Pick a Product" at bounding box center [98, 176] width 163 height 58
click at [136, 184] on link "Pick a Product" at bounding box center [98, 189] width 152 height 21
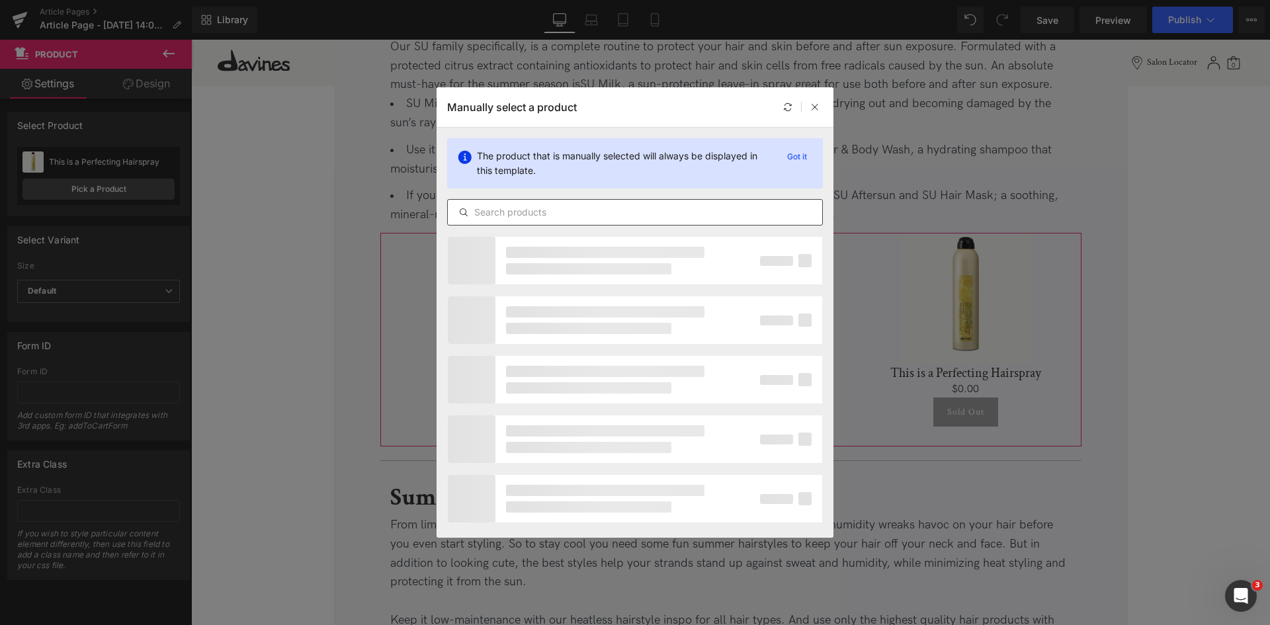
click at [566, 214] on input "text" at bounding box center [635, 212] width 374 height 16
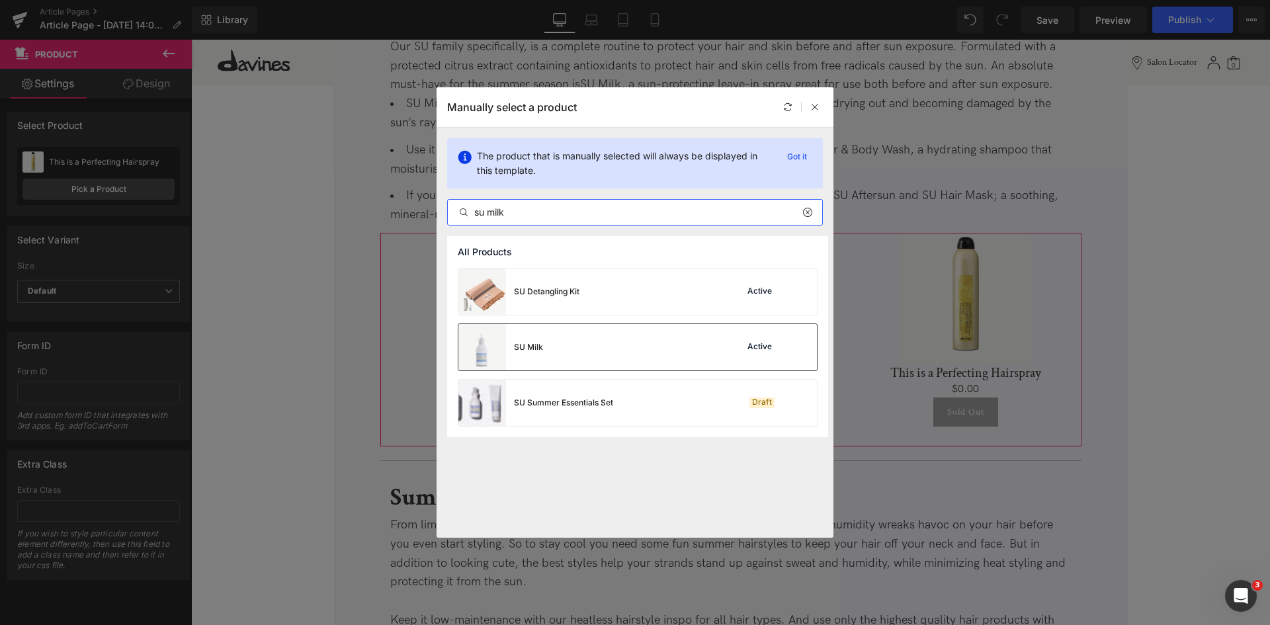
type input "su milk"
click at [587, 342] on div "SU Milk Active" at bounding box center [637, 347] width 359 height 46
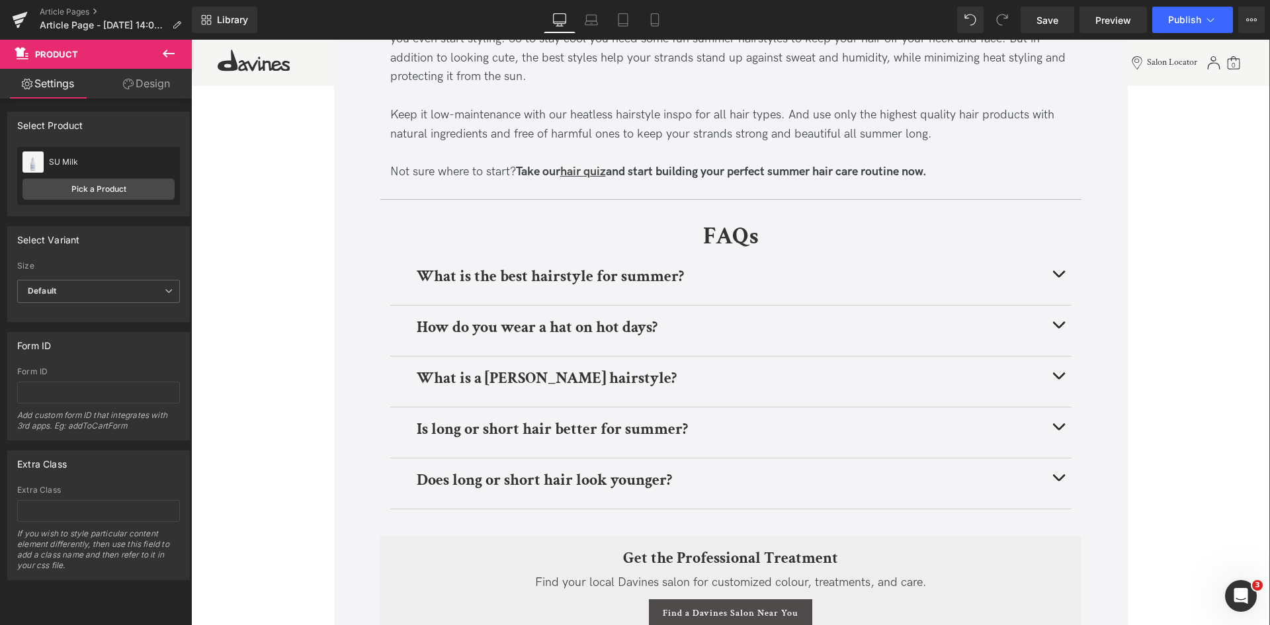
scroll to position [4436, 0]
click at [645, 22] on link "Mobile" at bounding box center [655, 20] width 32 height 26
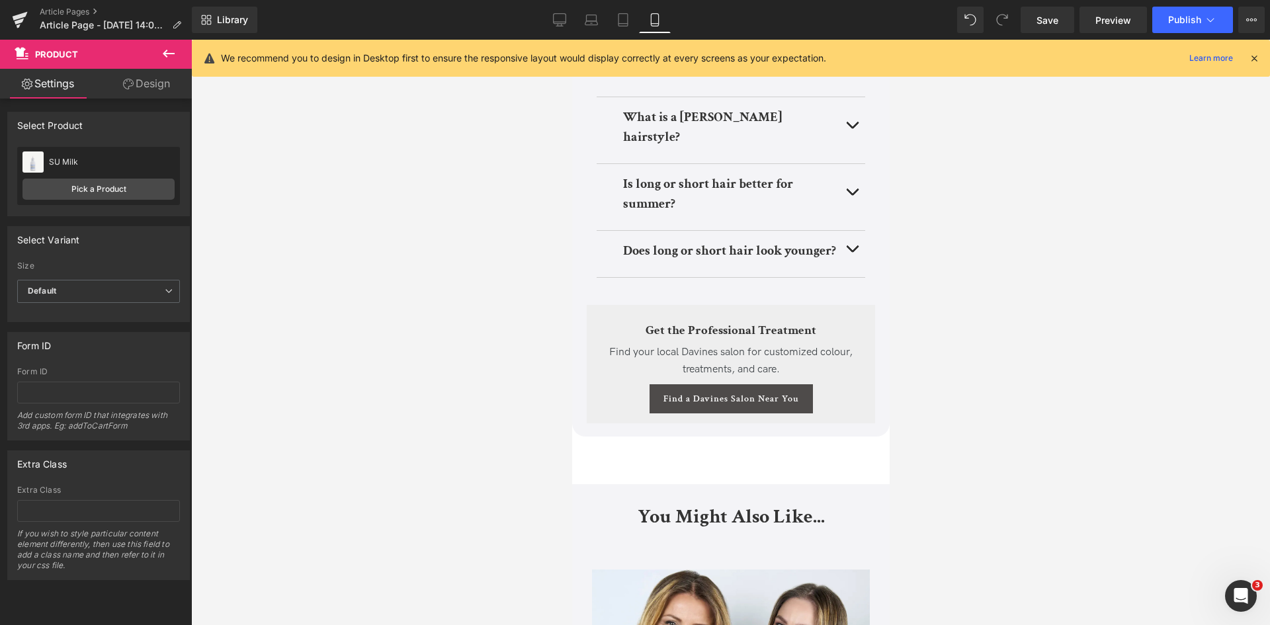
scroll to position [530, 0]
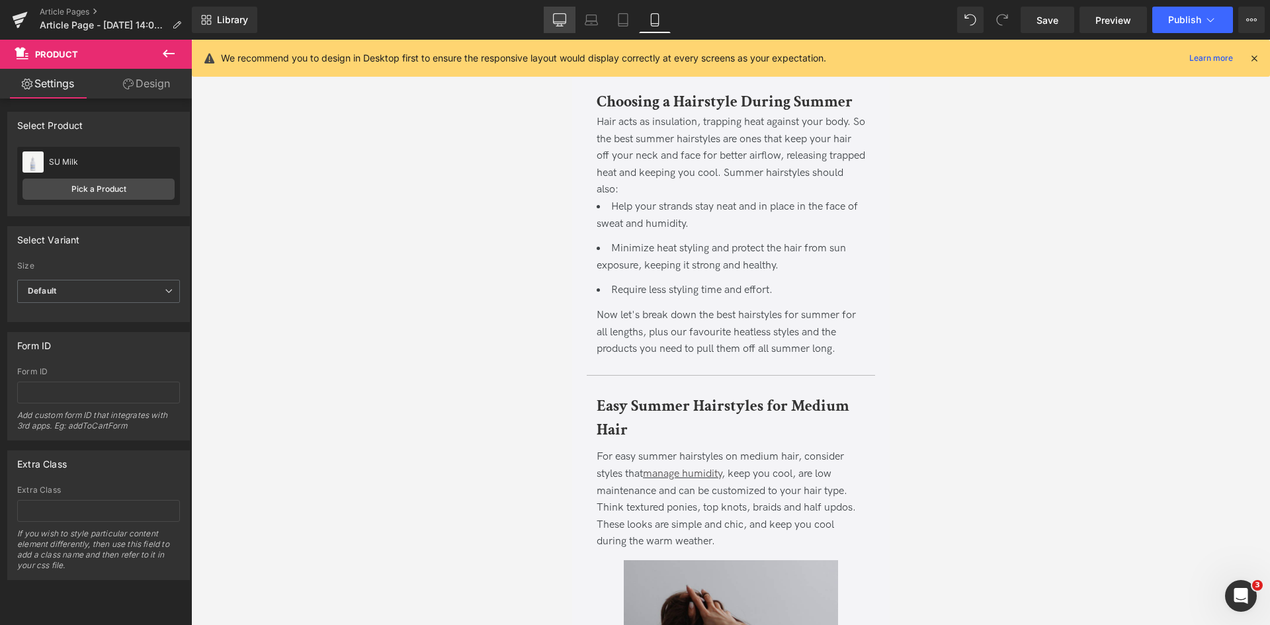
click at [554, 19] on icon at bounding box center [560, 19] width 13 height 10
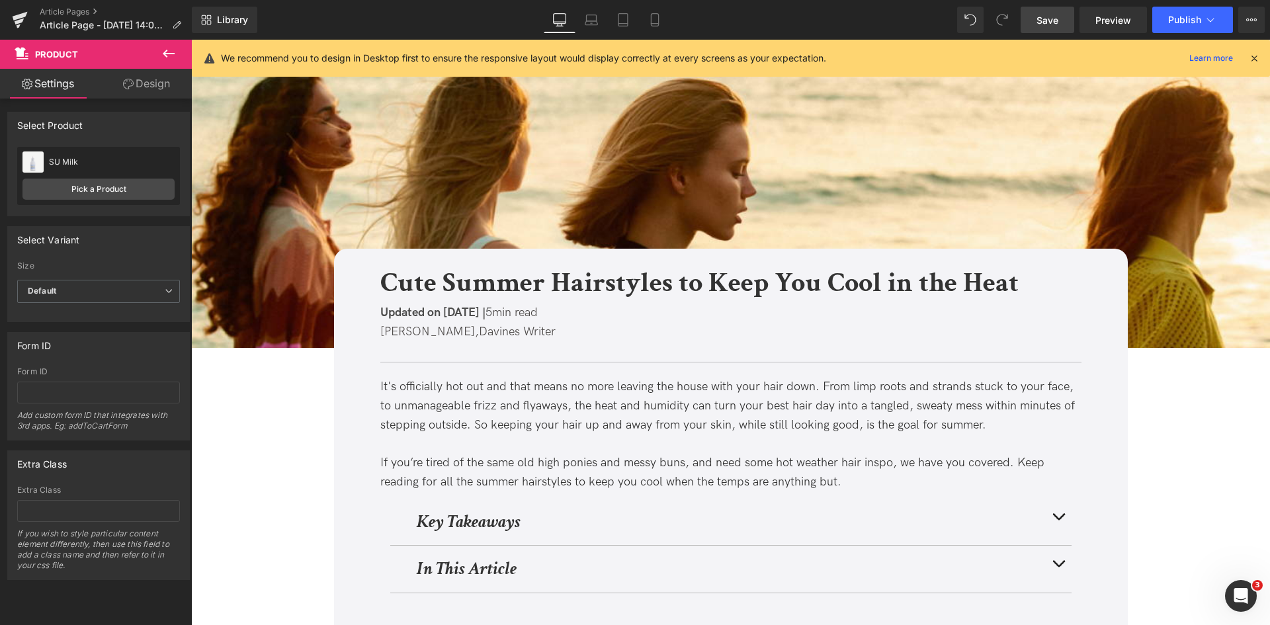
click at [1033, 28] on link "Save" at bounding box center [1048, 20] width 54 height 26
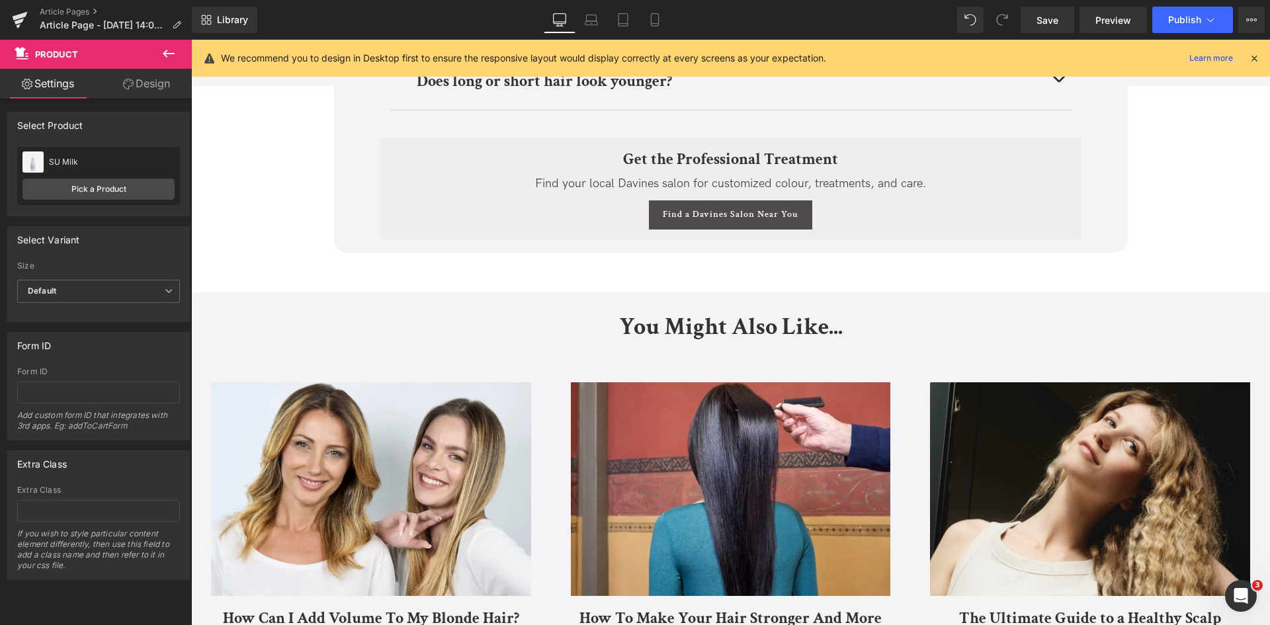
scroll to position [4767, 0]
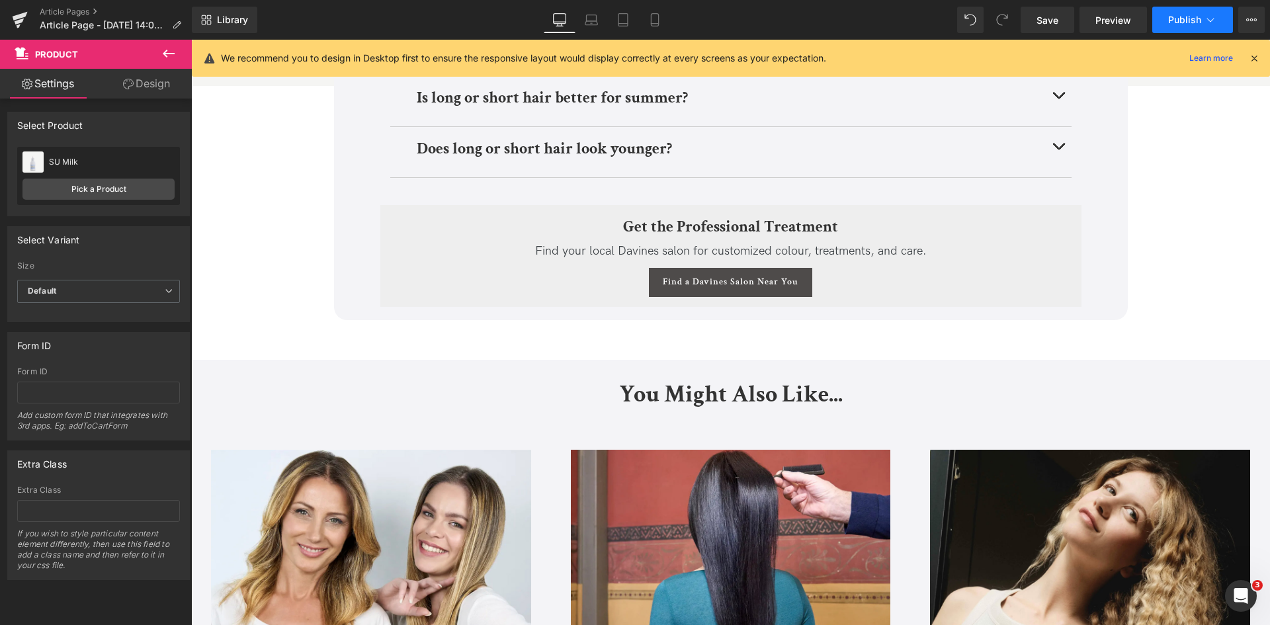
click at [1211, 24] on icon at bounding box center [1210, 19] width 13 height 13
click at [1064, 12] on link "Save" at bounding box center [1048, 20] width 54 height 26
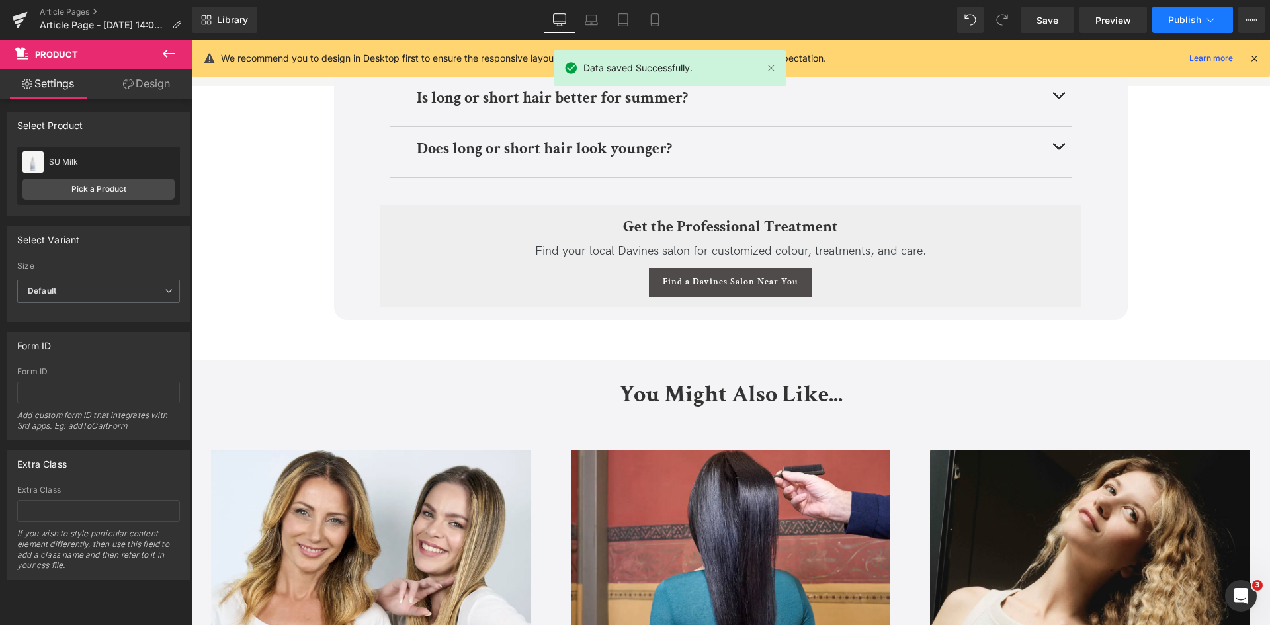
click at [1213, 32] on button "Publish" at bounding box center [1192, 20] width 81 height 26
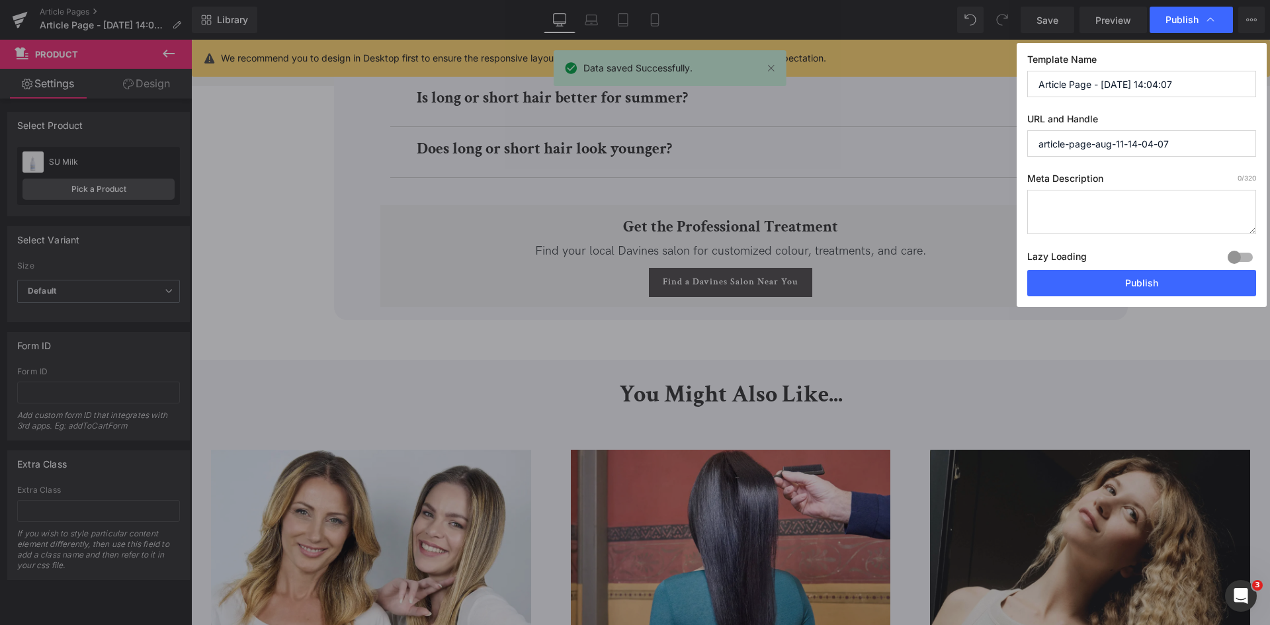
click at [1174, 83] on input "Article Page - [DATE] 14:04:07" at bounding box center [1141, 84] width 229 height 26
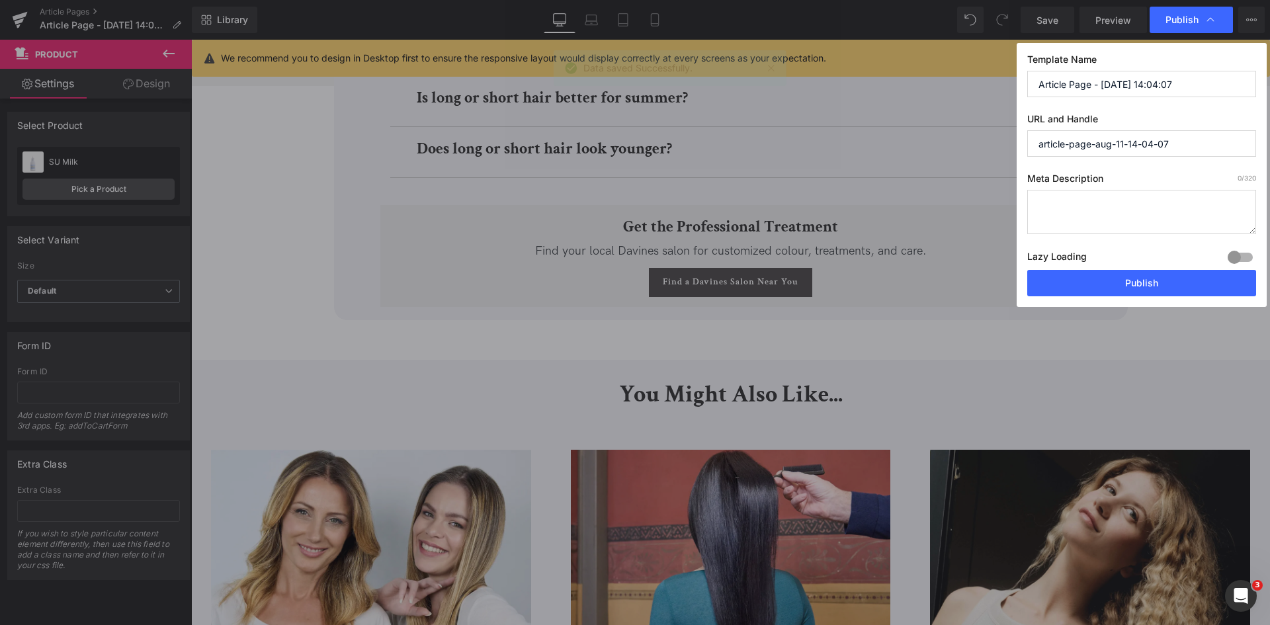
paste input "Cute Summer Hairstyles During Hot Weather"
type input "Cute Summer Hairstyles During Hot Weather"
paste input "cute-summer-hairstyles-during-hot-weather"
type input "cute-summer-hairstyles-during-hot-weather"
click at [1195, 196] on textarea at bounding box center [1141, 212] width 229 height 44
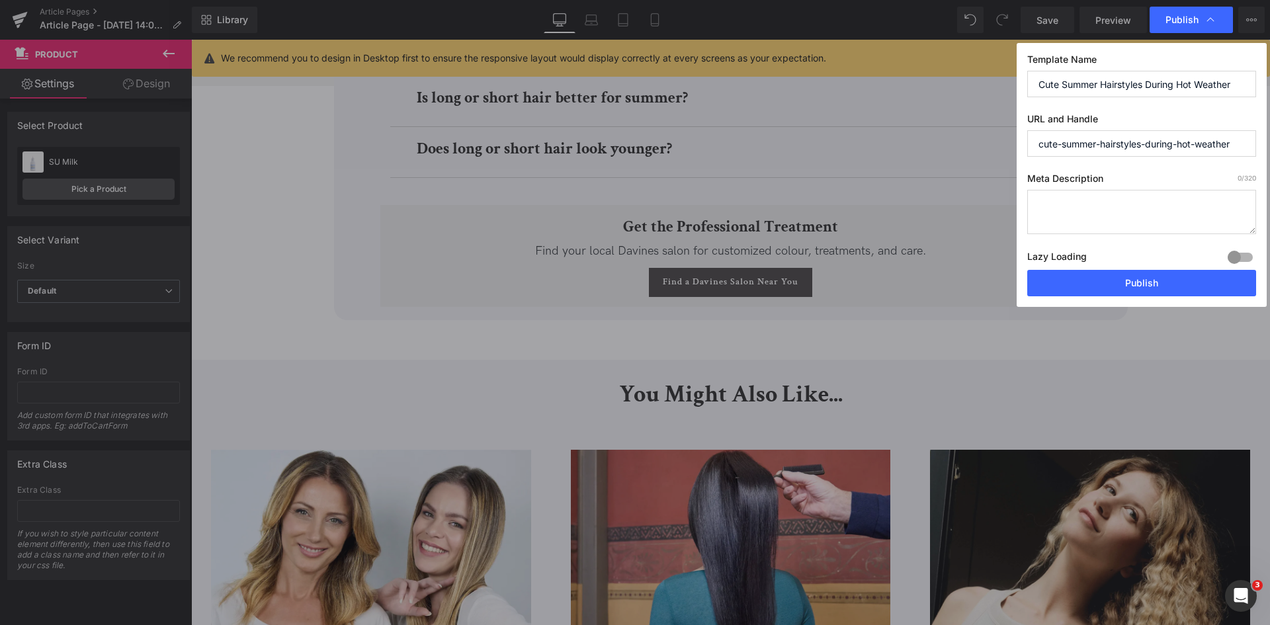
paste textarea "Discover easy and cute summer hairstyles for hot weather perfect for long or me…"
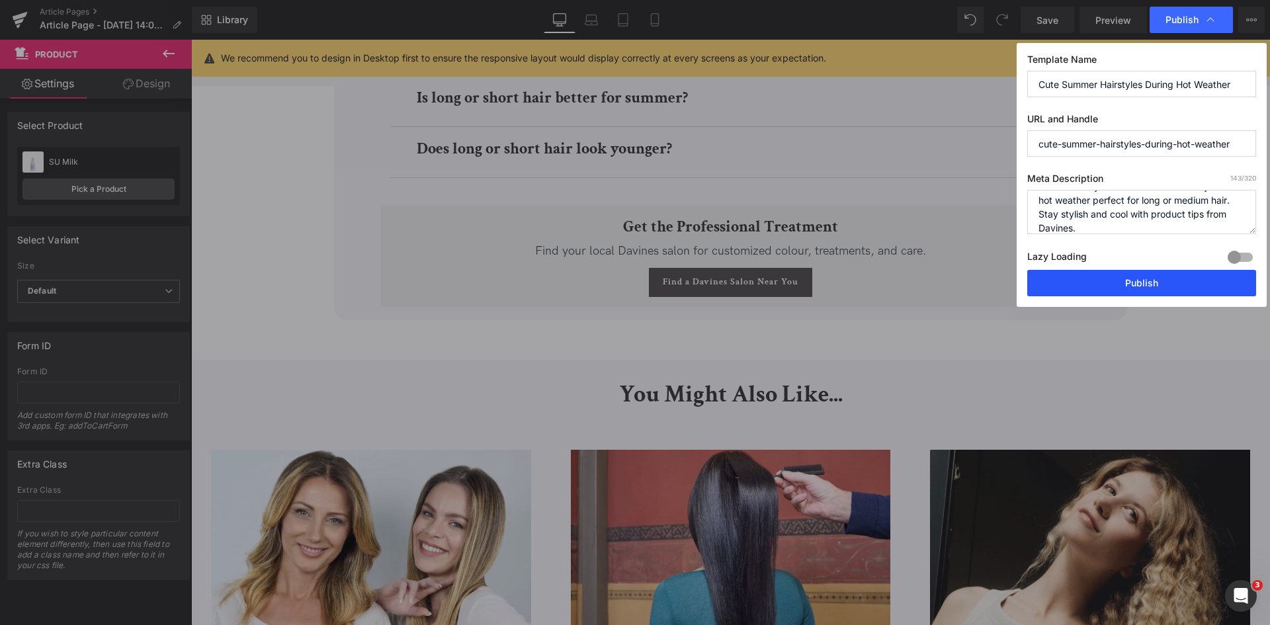
type textarea "Discover easy and cute summer hairstyles for hot weather perfect for long or me…"
click at [1162, 288] on button "Publish" at bounding box center [1141, 283] width 229 height 26
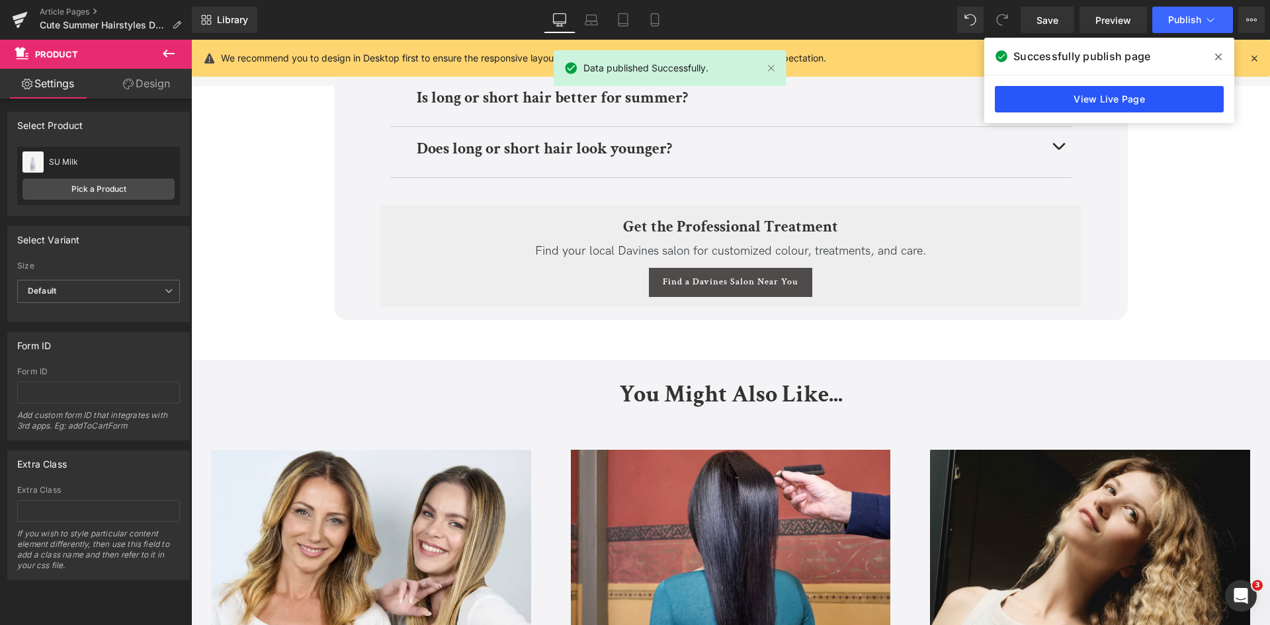
click at [1030, 106] on link "View Live Page" at bounding box center [1109, 99] width 229 height 26
